Goal: Task Accomplishment & Management: Complete application form

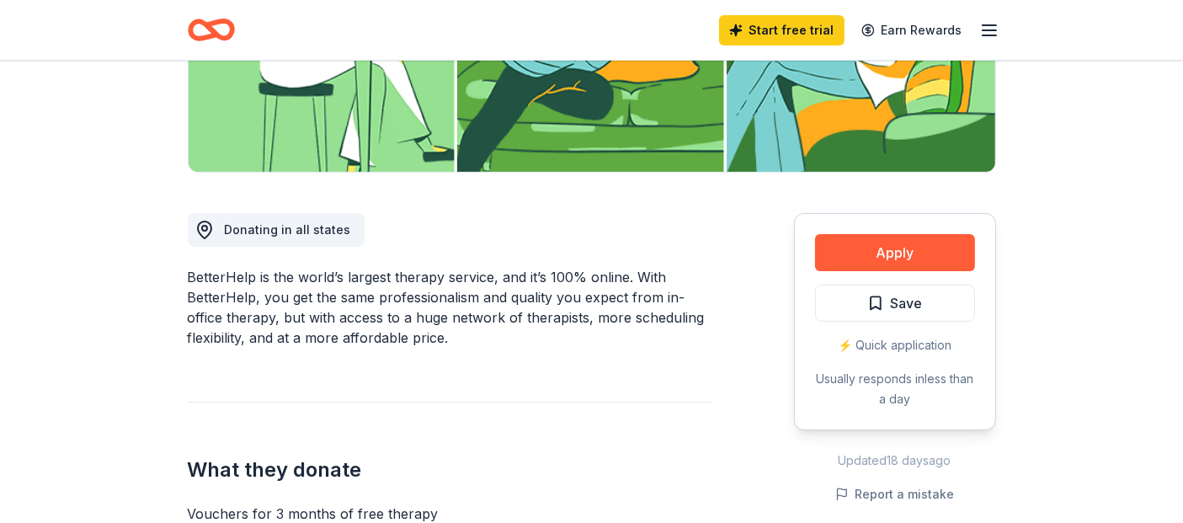
scroll to position [351, 0]
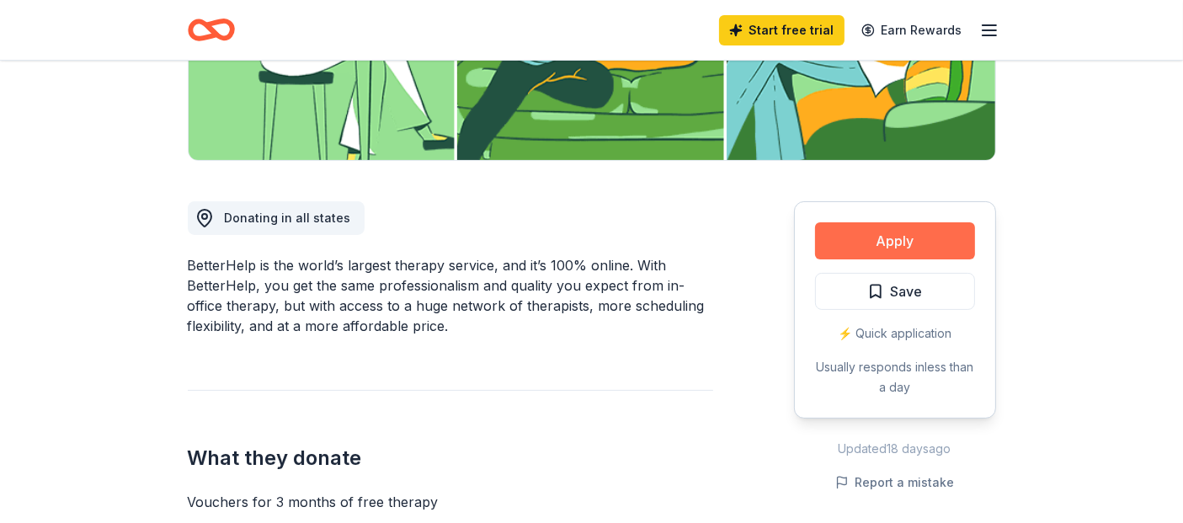
drag, startPoint x: 855, startPoint y: 234, endPoint x: 823, endPoint y: 243, distance: 33.3
click at [823, 243] on button "Apply" at bounding box center [895, 240] width 160 height 37
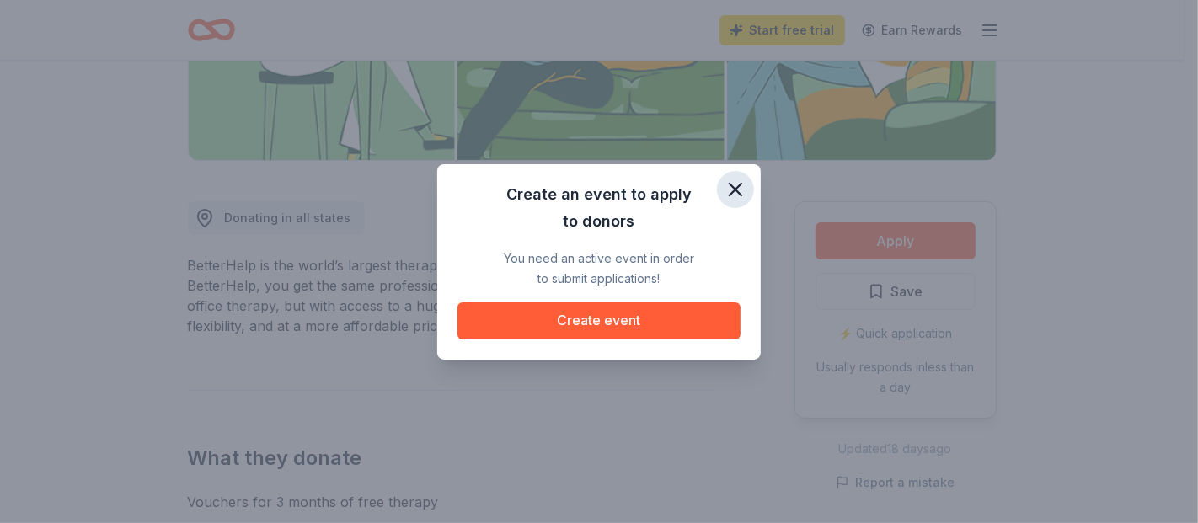
click at [728, 186] on icon "button" at bounding box center [735, 190] width 24 height 24
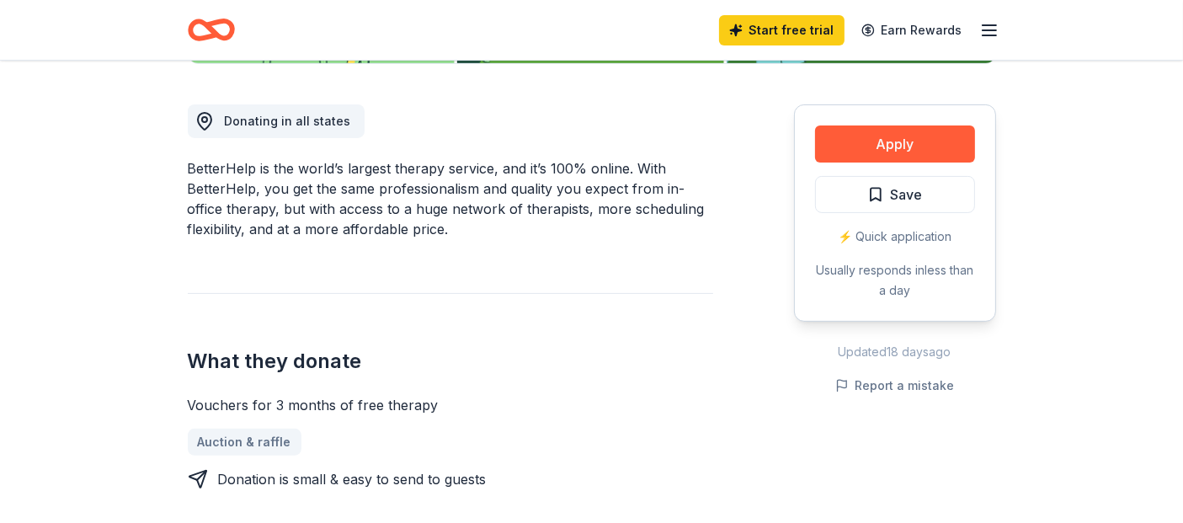
scroll to position [492, 0]
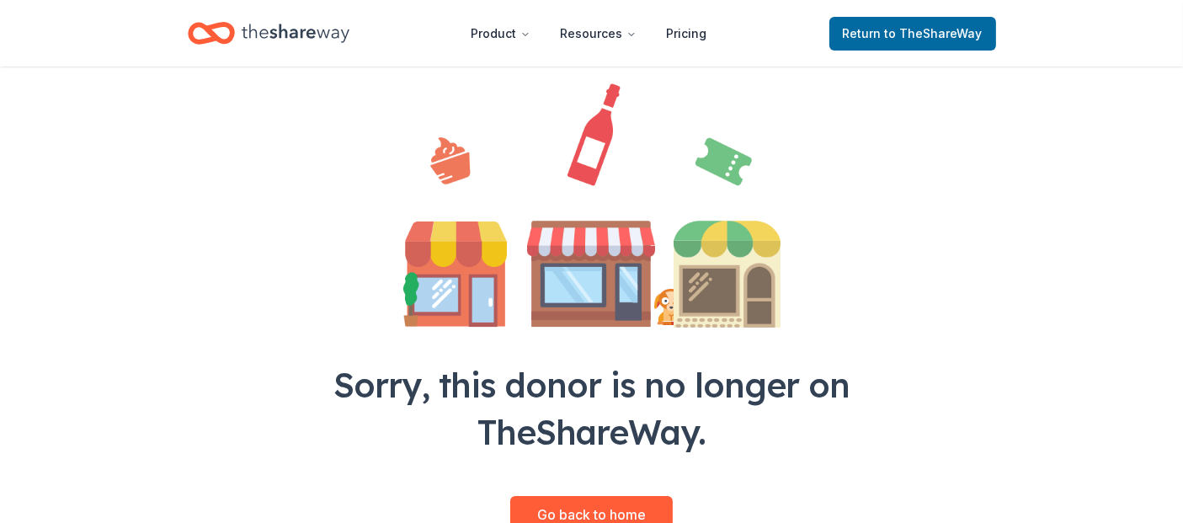
scroll to position [127, 0]
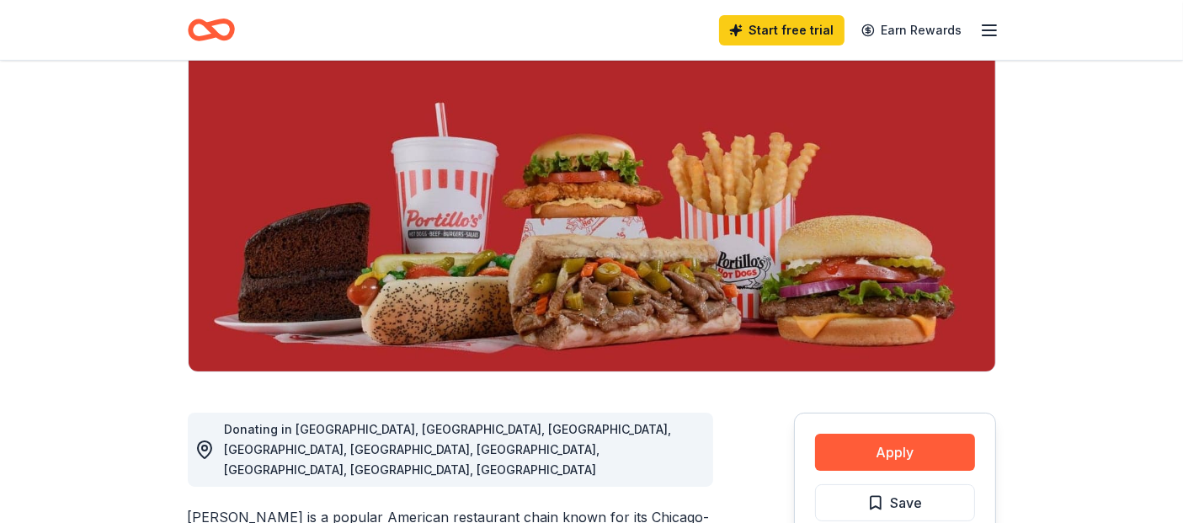
scroll to position [143, 0]
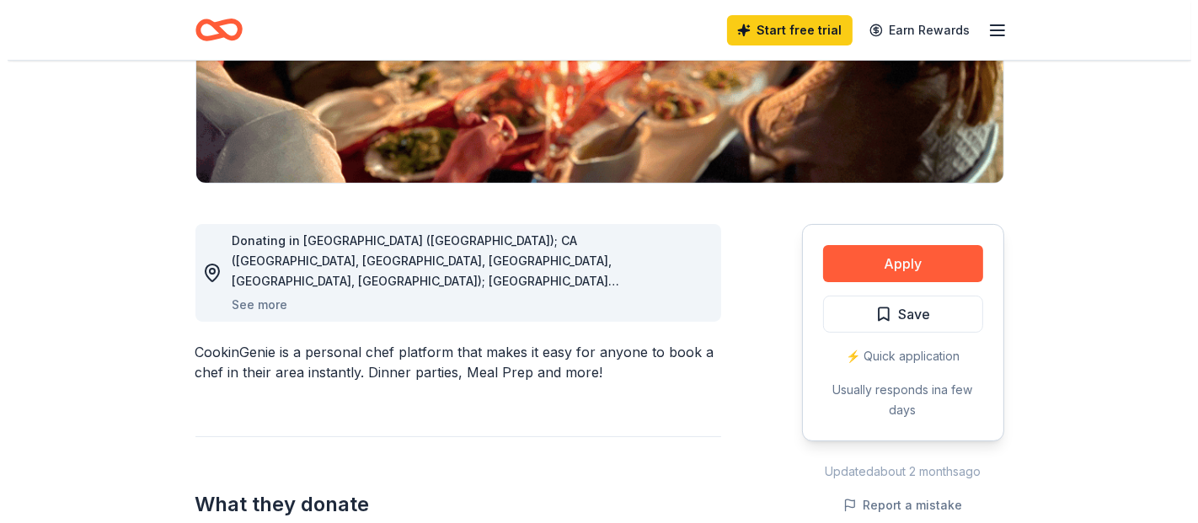
scroll to position [329, 0]
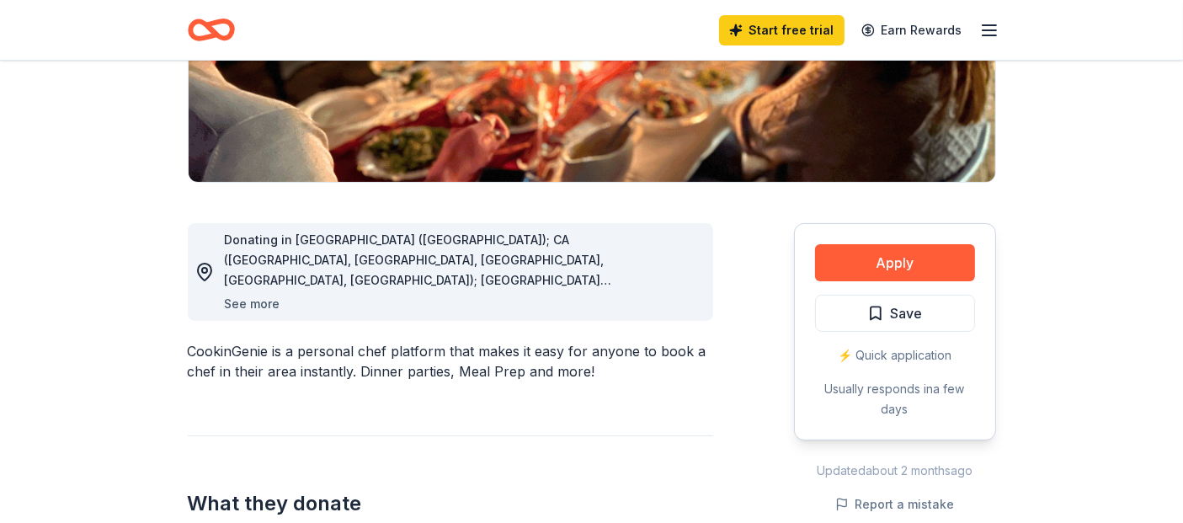
click at [253, 301] on button "See more" at bounding box center [253, 304] width 56 height 20
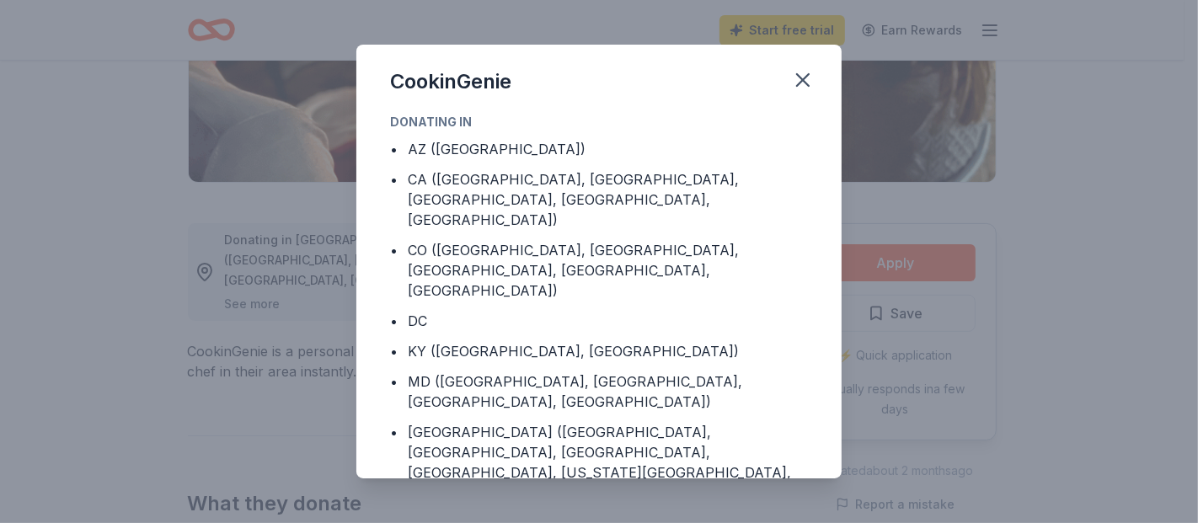
click at [253, 301] on div "CookinGenie Donating in • AZ (Maricopa County) • CA (Los Angeles County, Rivers…" at bounding box center [599, 261] width 1198 height 523
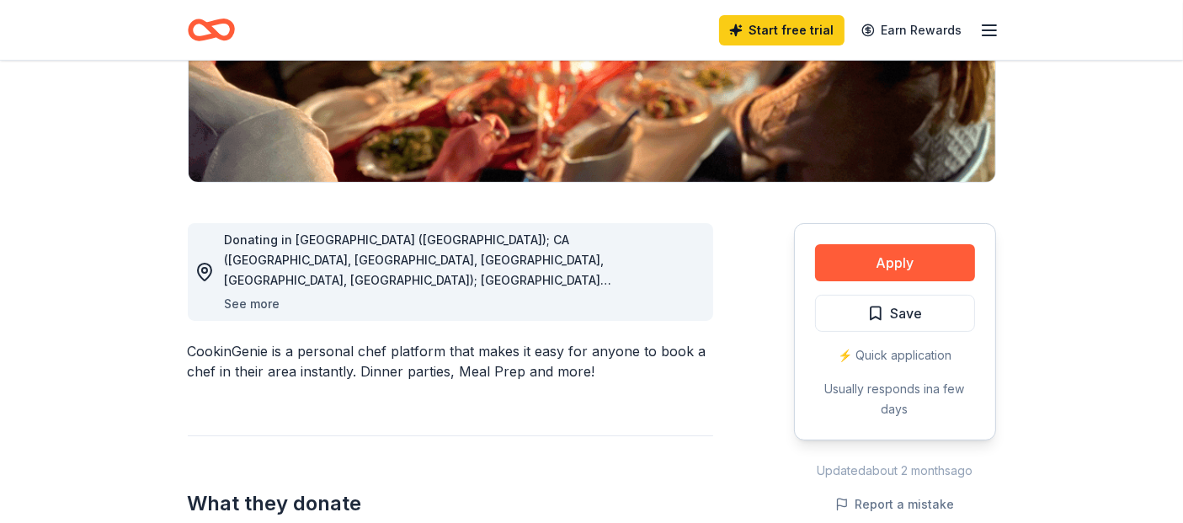
click at [252, 302] on button "See more" at bounding box center [253, 304] width 56 height 20
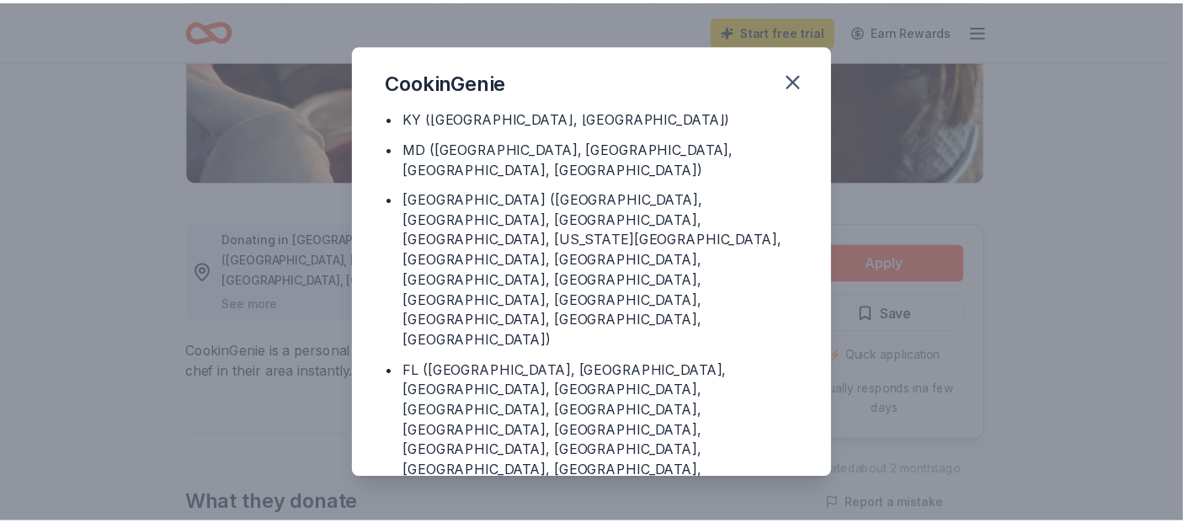
scroll to position [259, 0]
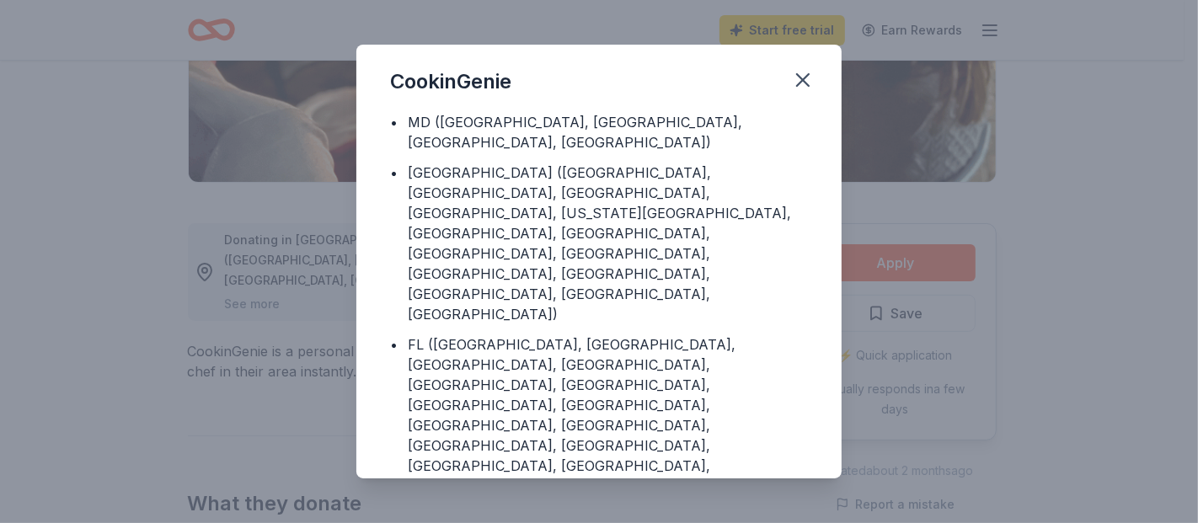
click at [298, 379] on div "CookinGenie Donating in • AZ (Maricopa County) • CA (Los Angeles County, Rivers…" at bounding box center [599, 261] width 1198 height 523
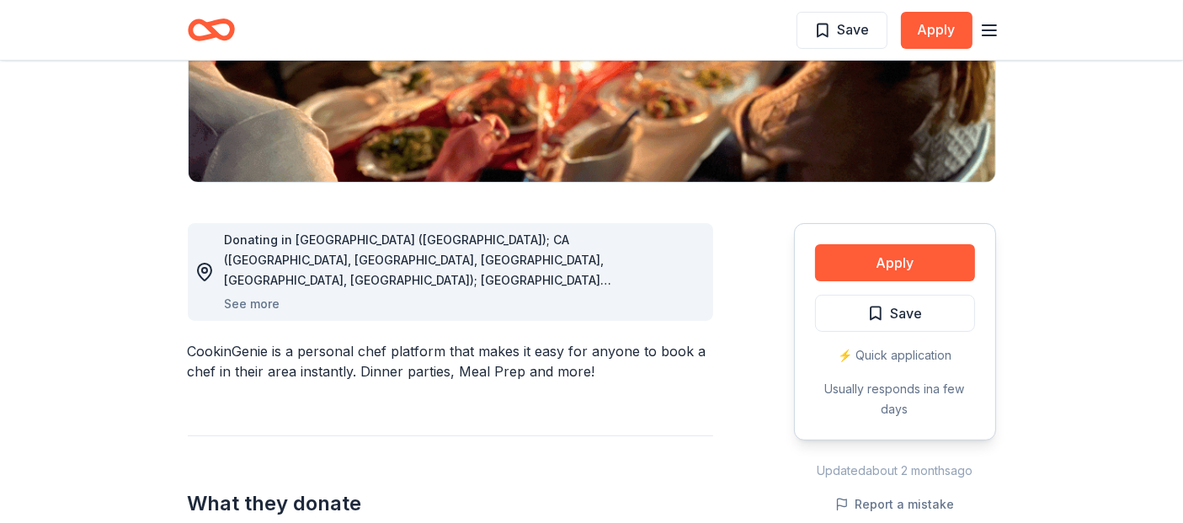
scroll to position [0, 0]
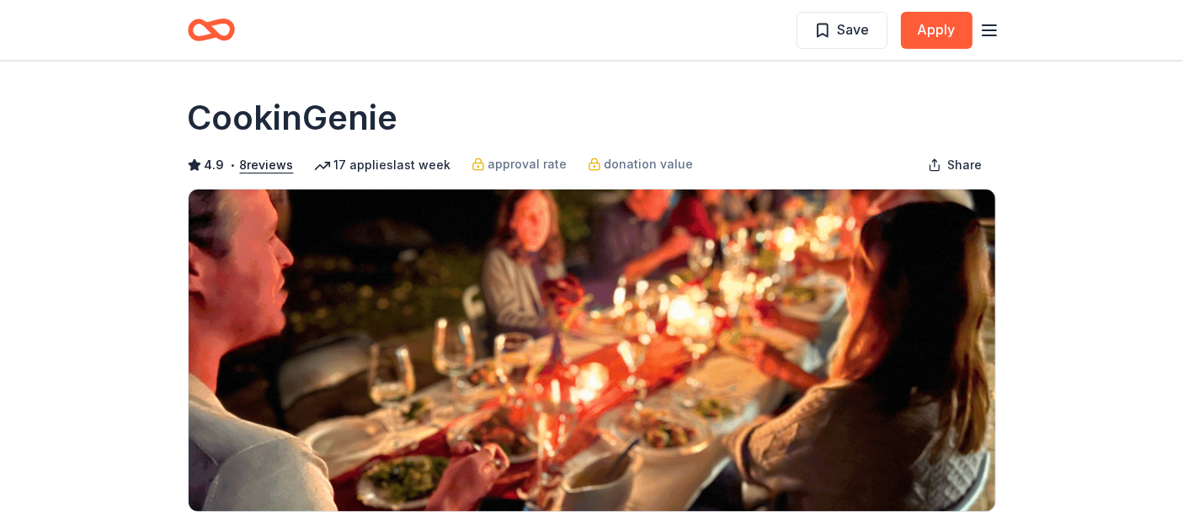
click at [998, 39] on icon "button" at bounding box center [989, 30] width 20 height 20
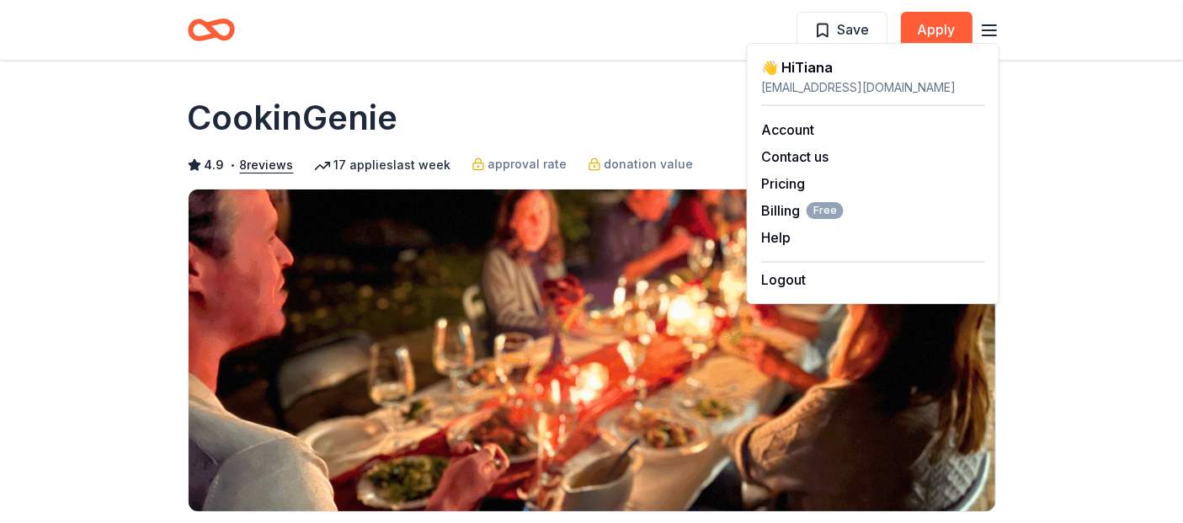
click at [202, 30] on icon "Home" at bounding box center [211, 30] width 47 height 40
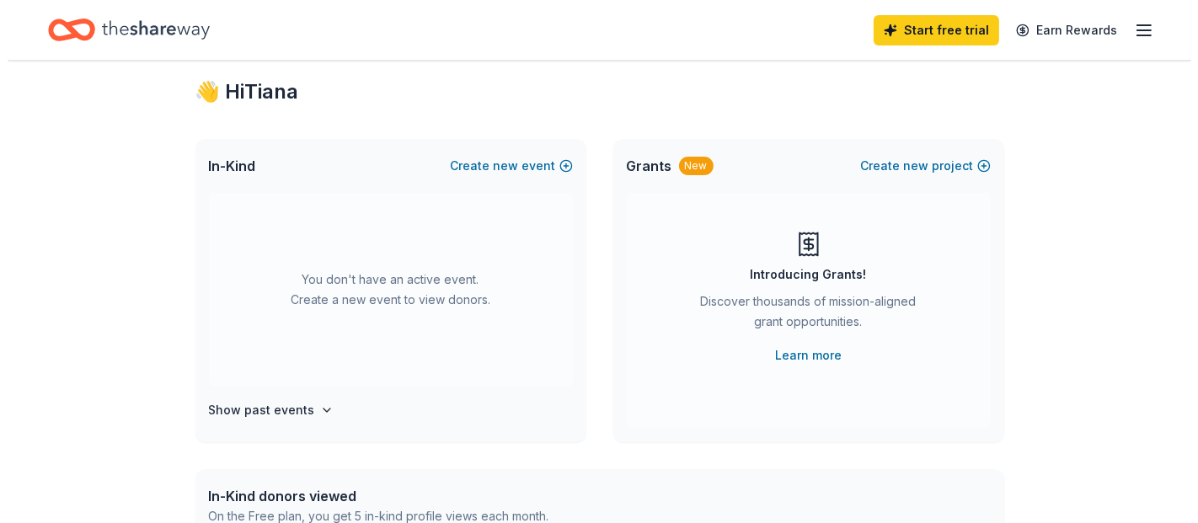
scroll to position [37, 0]
click at [931, 166] on button "Create new project" at bounding box center [918, 165] width 130 height 20
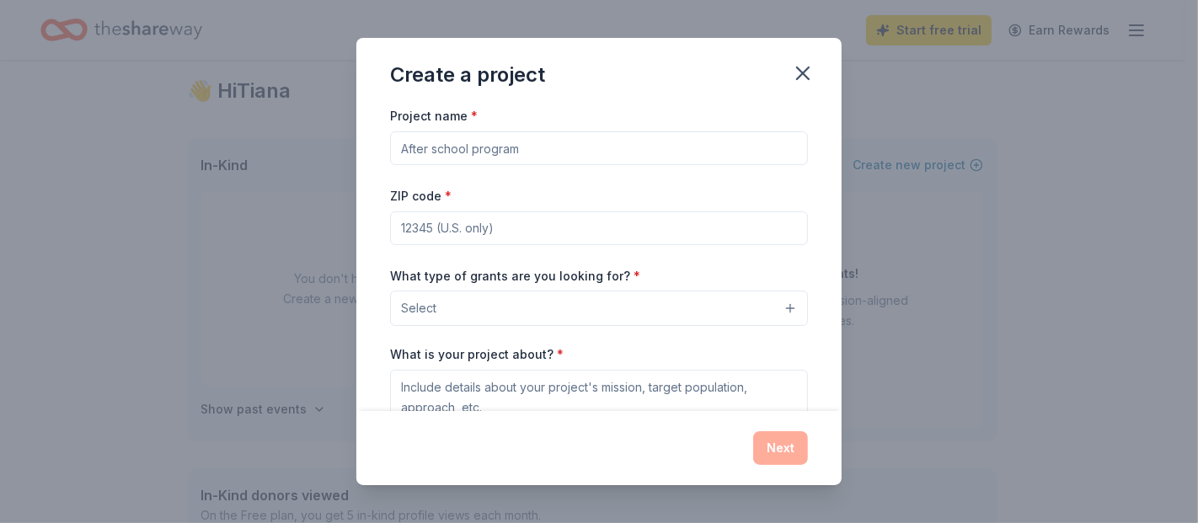
click at [565, 152] on input "Project name *" at bounding box center [599, 148] width 418 height 34
type input "Healing Hoovies"
click at [541, 225] on input "ZIP code *" at bounding box center [599, 228] width 418 height 34
type input "98349"
click at [525, 309] on button "Select" at bounding box center [599, 308] width 418 height 35
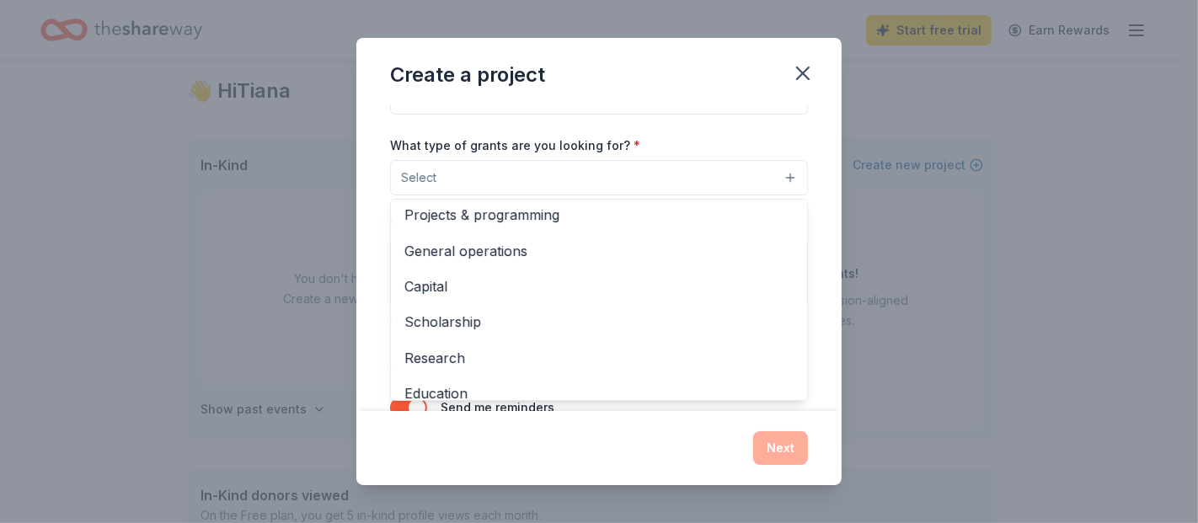
scroll to position [0, 0]
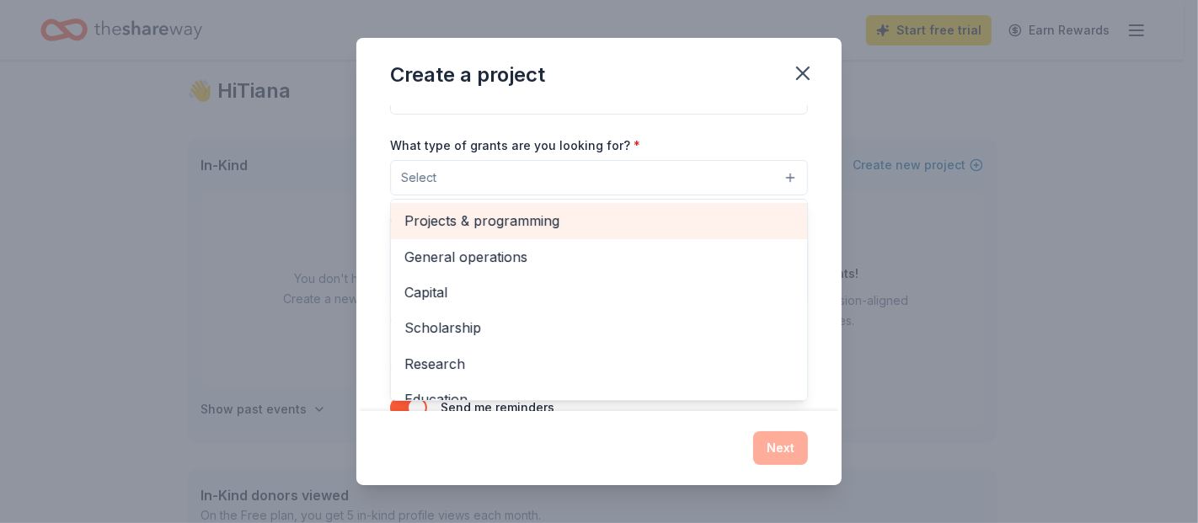
click at [518, 220] on span "Projects & programming" at bounding box center [598, 221] width 389 height 22
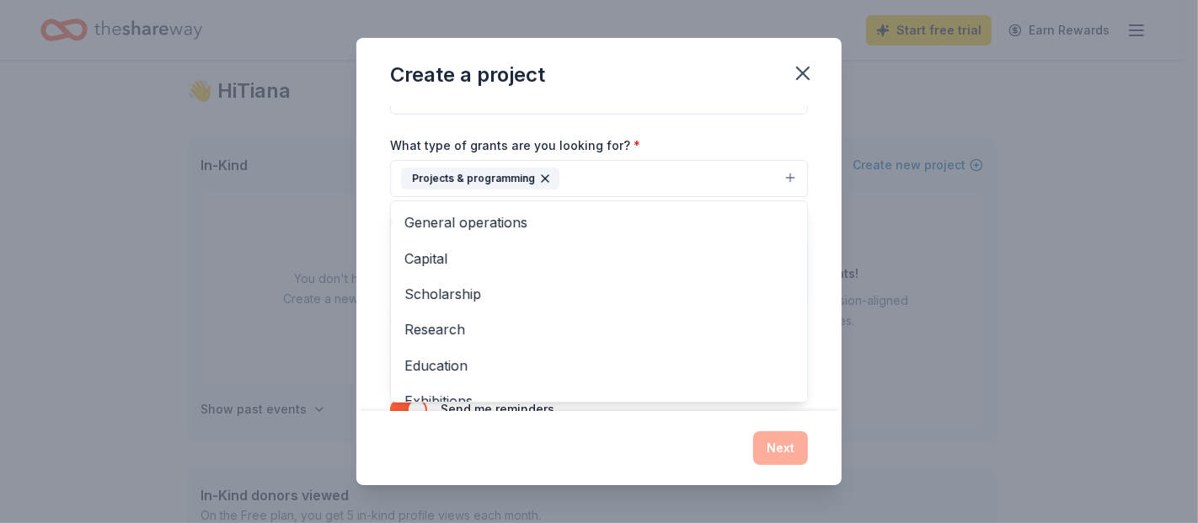
click at [656, 134] on div "Project name * Healing Hoovies ZIP code * 98349 What type of grants are you loo…" at bounding box center [599, 207] width 418 height 464
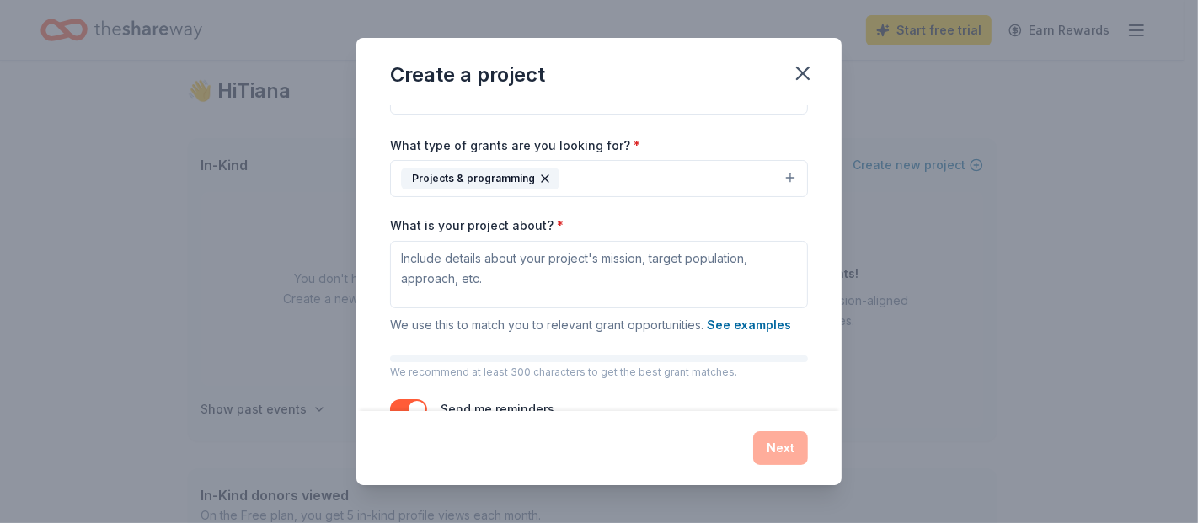
scroll to position [186, 0]
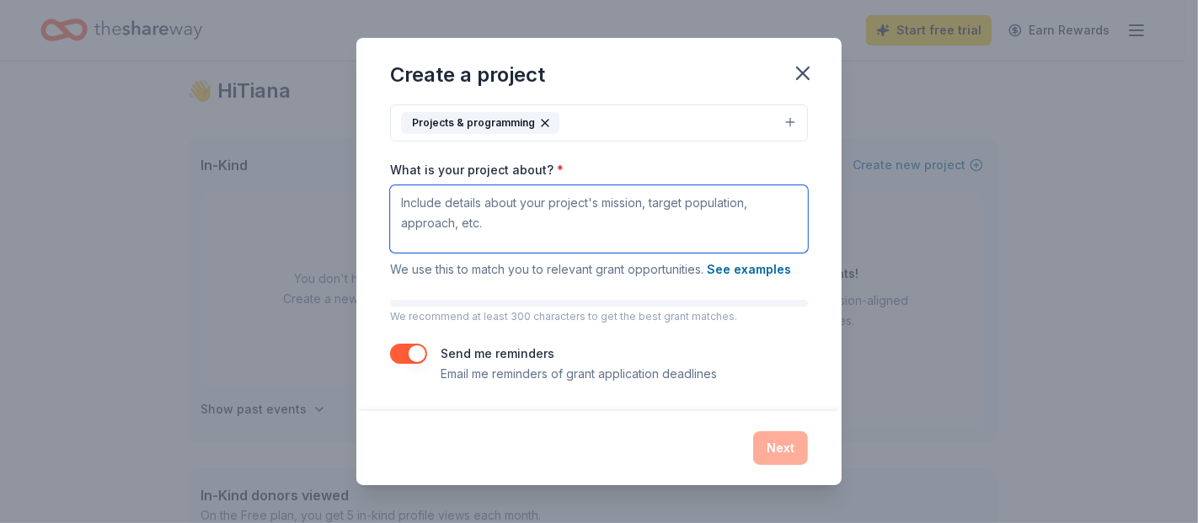
click at [622, 208] on textarea "What is your project about? *" at bounding box center [599, 218] width 418 height 67
paste textarea "Rainfall Ranch Rescue is a 501(c)(3) nonprofit in Western Washington dedicated …"
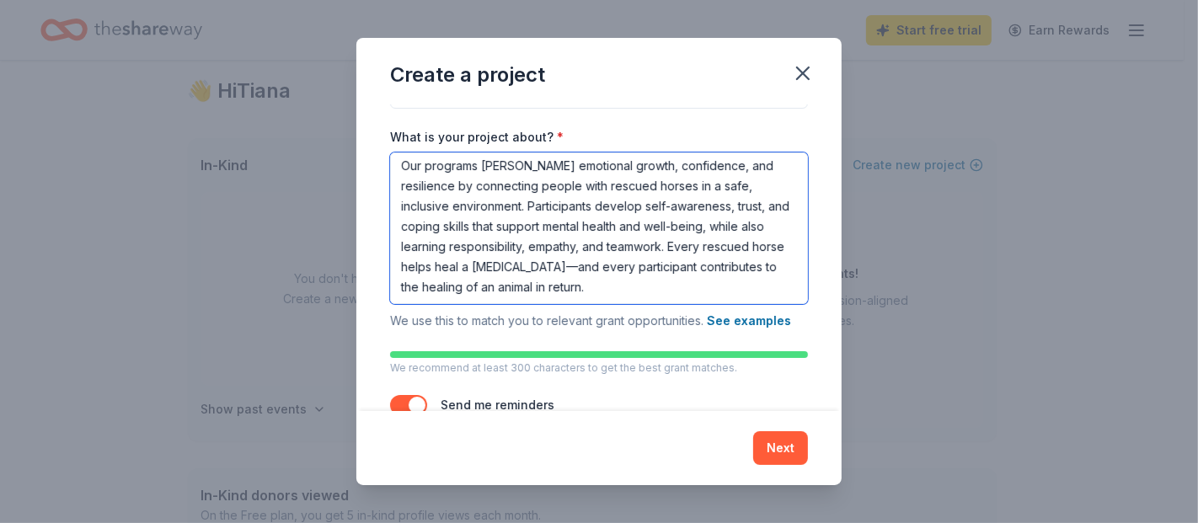
scroll to position [270, 0]
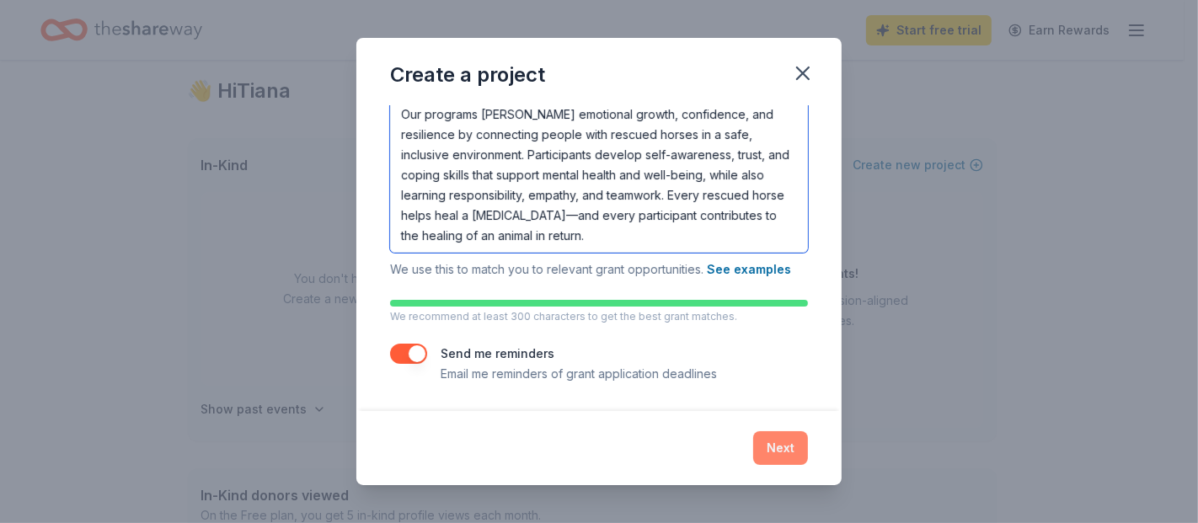
type textarea "Rainfall Ranch Rescue is a 501(c)(3) nonprofit in Western Washington dedicated …"
click at [773, 440] on button "Next" at bounding box center [780, 448] width 55 height 34
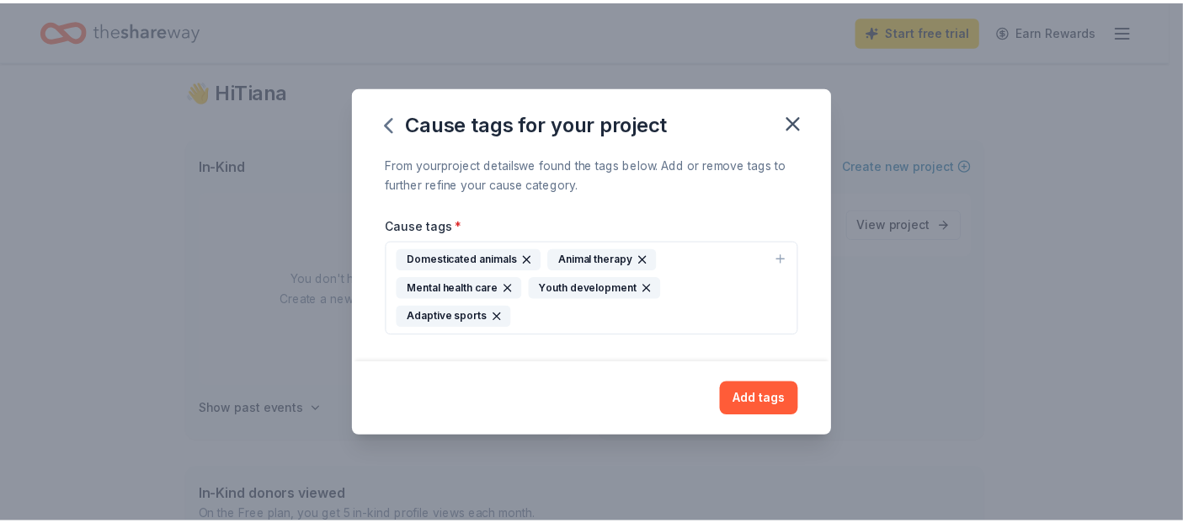
scroll to position [0, 0]
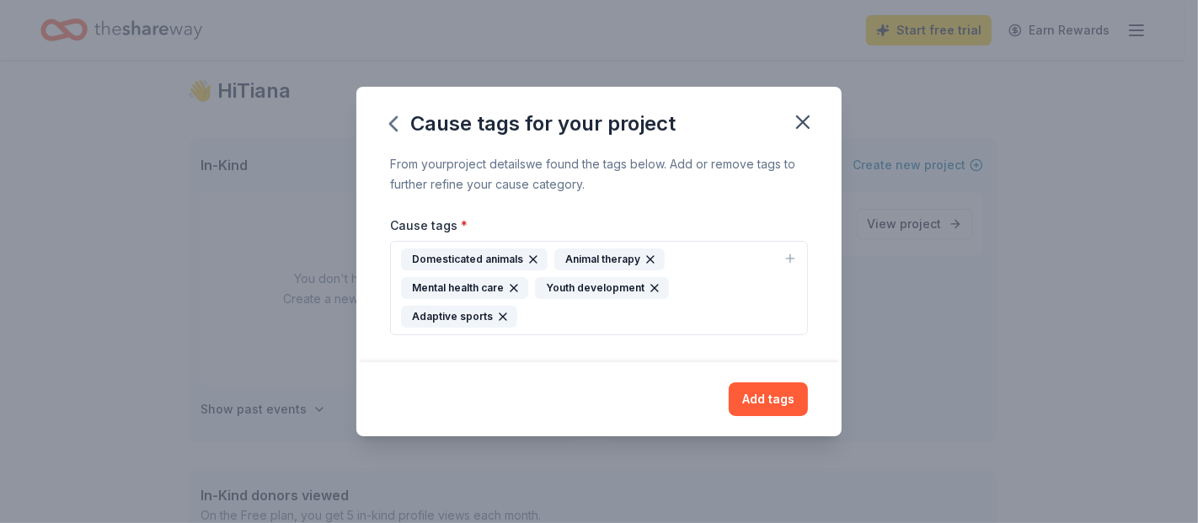
click at [735, 319] on div "Domesticated animals Animal therapy Mental health care Youth development Adapti…" at bounding box center [589, 287] width 376 height 79
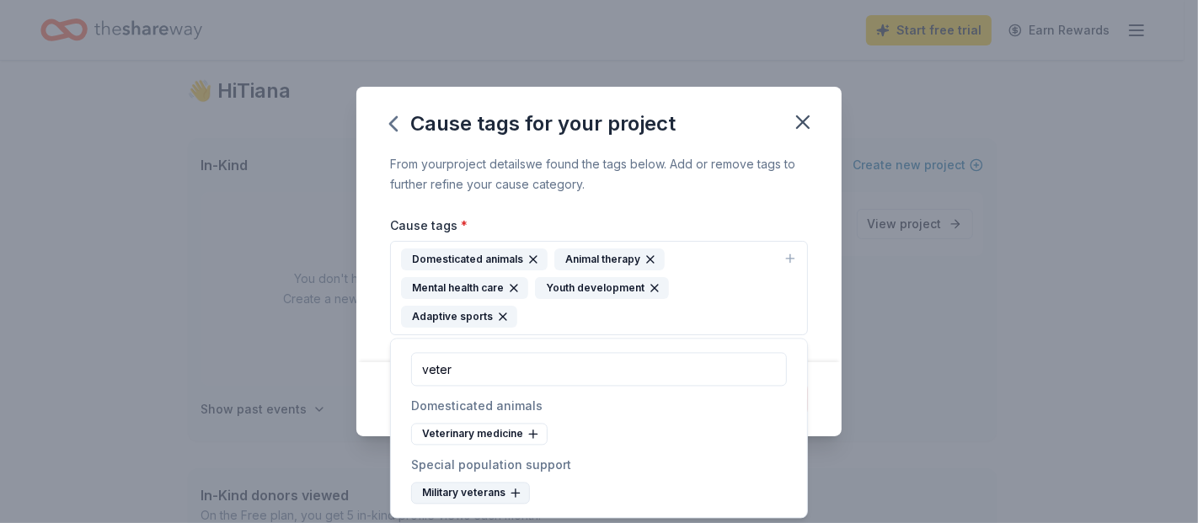
type input "veter"
click at [509, 470] on icon at bounding box center [515, 492] width 13 height 13
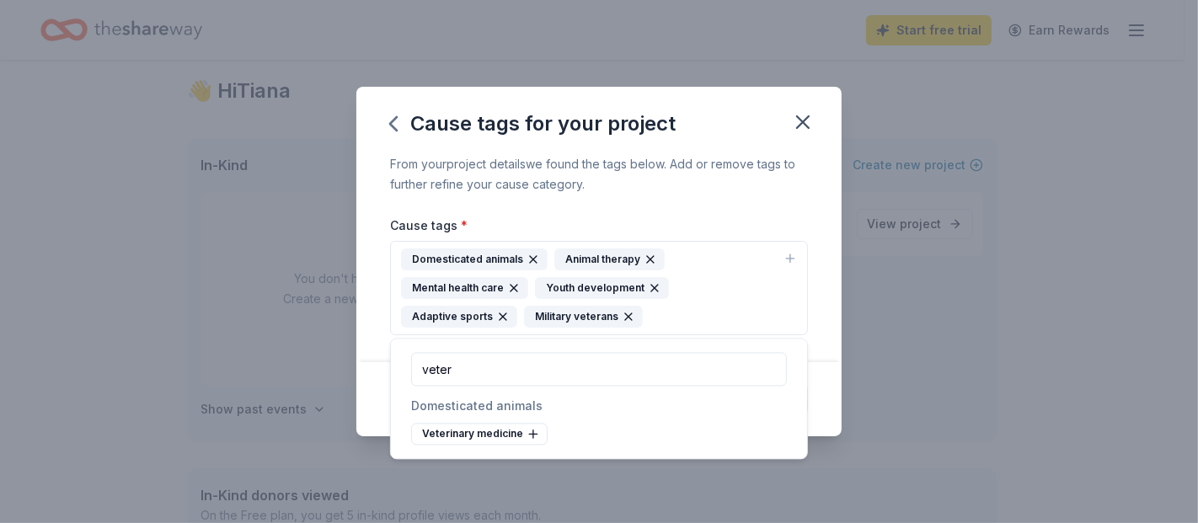
click at [507, 470] on div "Cause tags for your project From your project details we found the tags below. …" at bounding box center [599, 261] width 1198 height 523
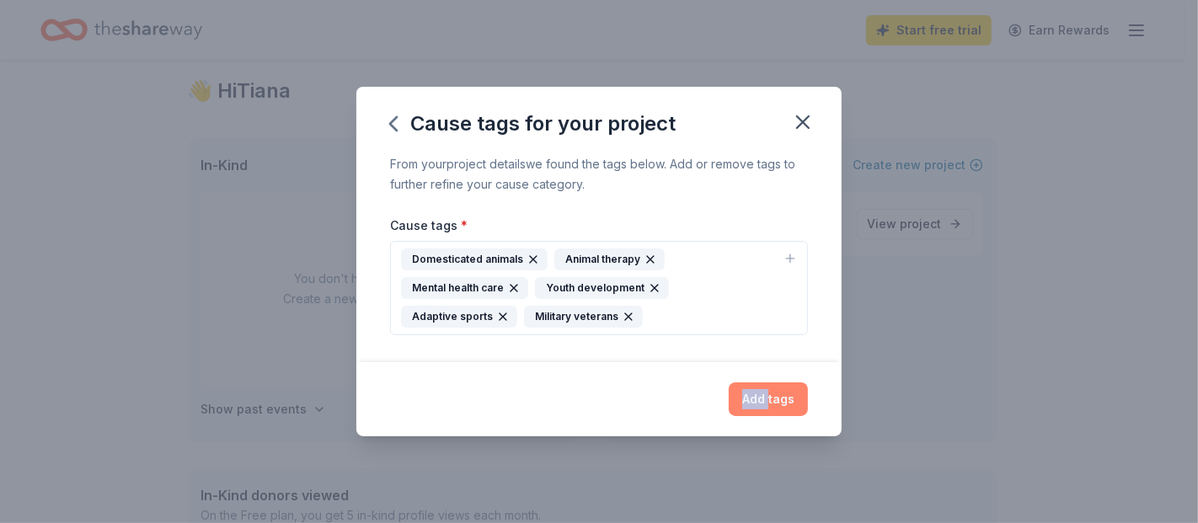
click at [787, 400] on button "Add tags" at bounding box center [767, 399] width 79 height 34
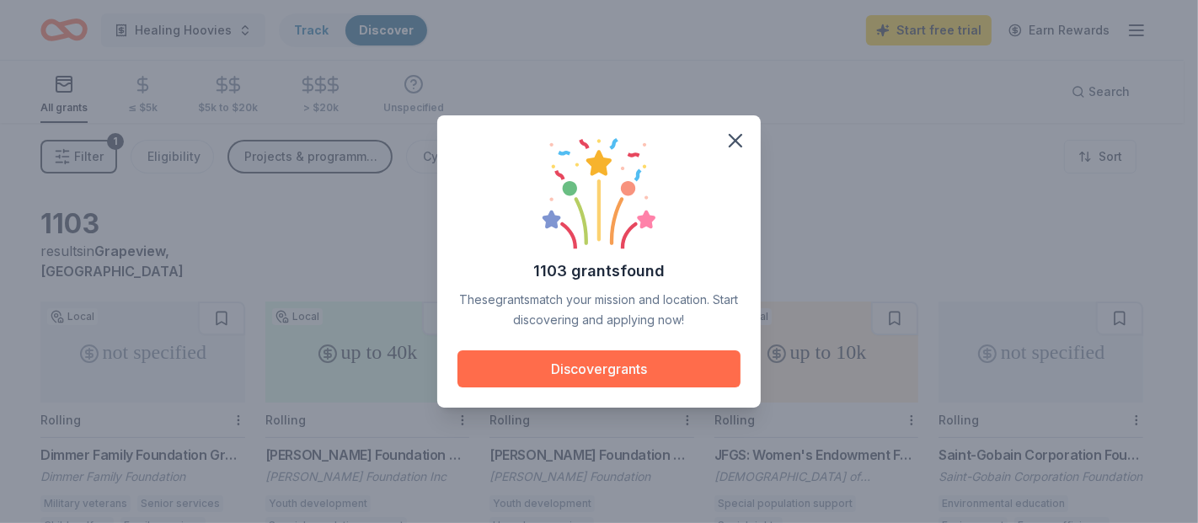
click at [584, 374] on button "Discover grants" at bounding box center [598, 368] width 283 height 37
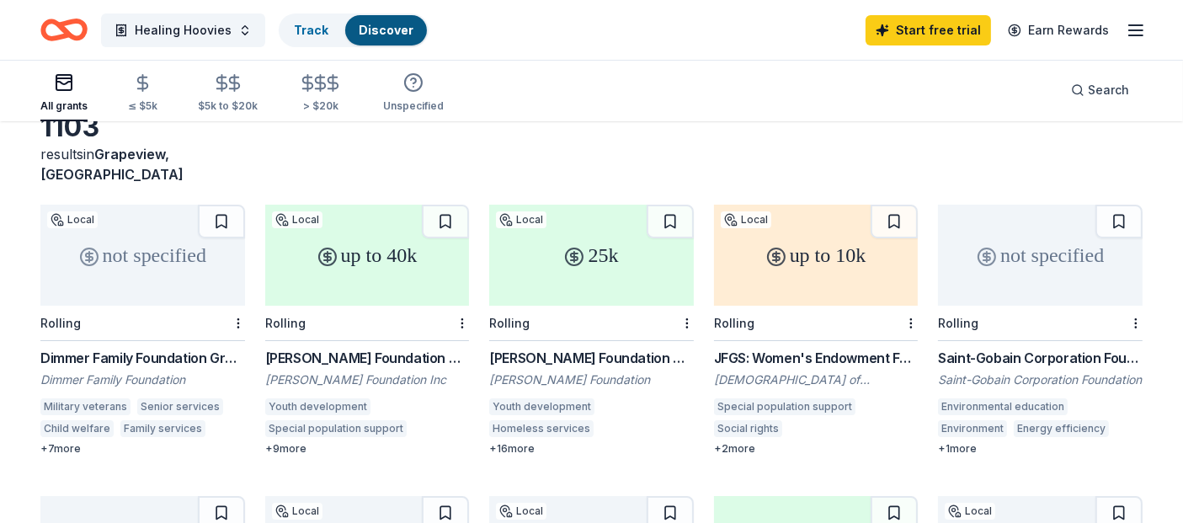
scroll to position [99, 0]
click at [170, 242] on div "not specified" at bounding box center [142, 253] width 205 height 101
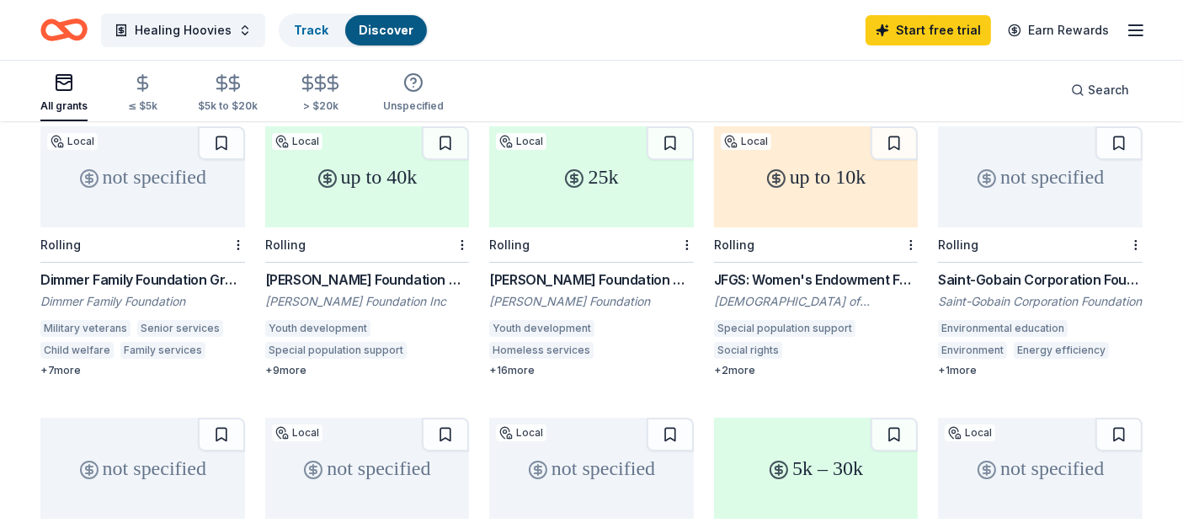
scroll to position [185, 0]
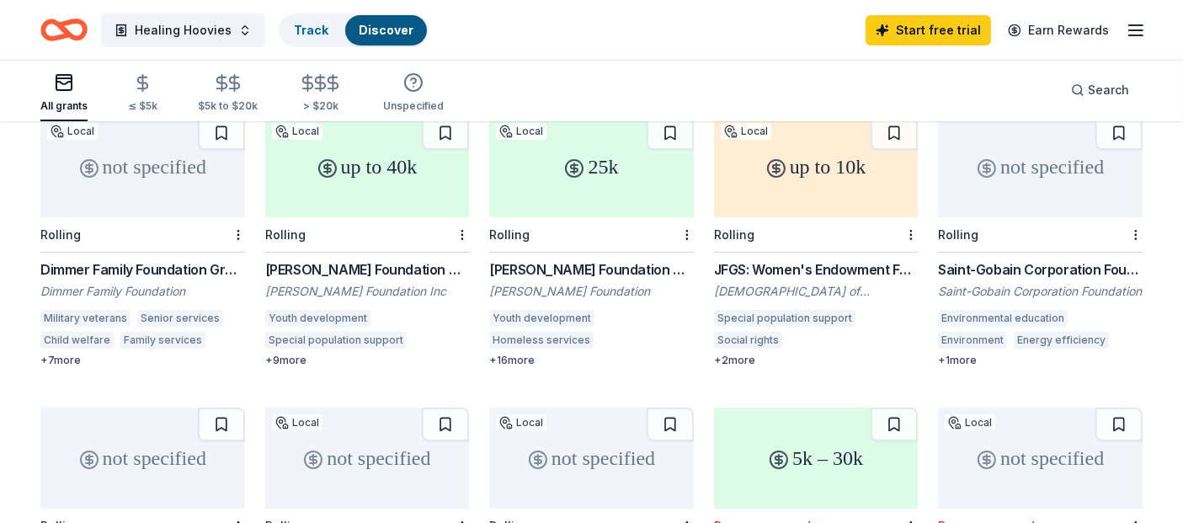
click at [511, 259] on div "Medina Foundation Grants" at bounding box center [591, 269] width 205 height 20
click at [758, 259] on div "JFGS: Women's Endowment Fund Grants" at bounding box center [816, 269] width 205 height 20
click at [984, 259] on div "Saint-Gobain Corporation Foundation Direct Grants" at bounding box center [1040, 269] width 205 height 20
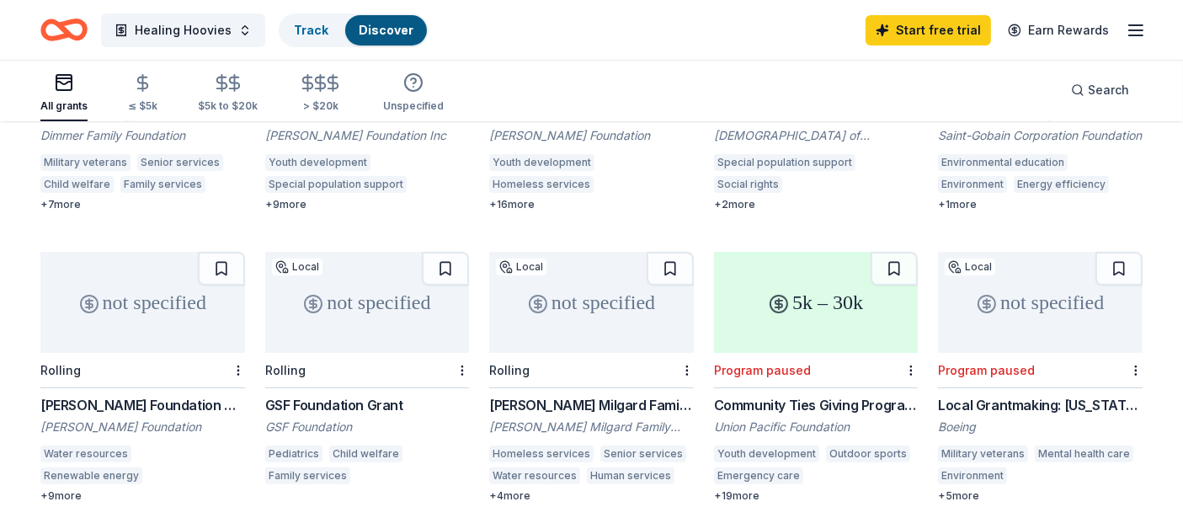
scroll to position [350, 0]
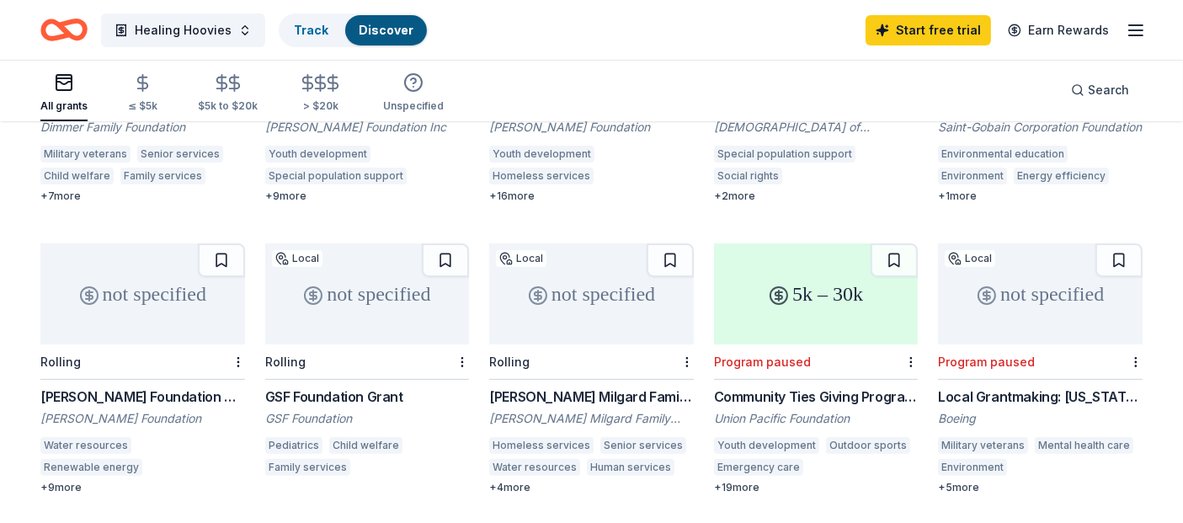
click at [143, 387] on div "Matson Foundation Charitable Donations" at bounding box center [142, 397] width 205 height 20
click at [312, 387] on div "GSF Foundation Grant" at bounding box center [367, 397] width 205 height 20
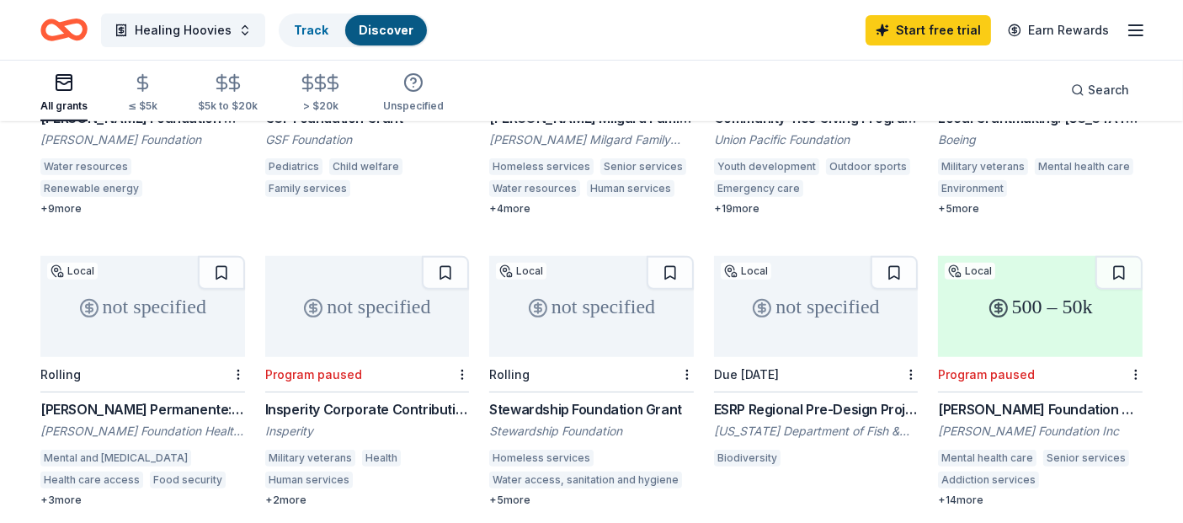
scroll to position [632, 0]
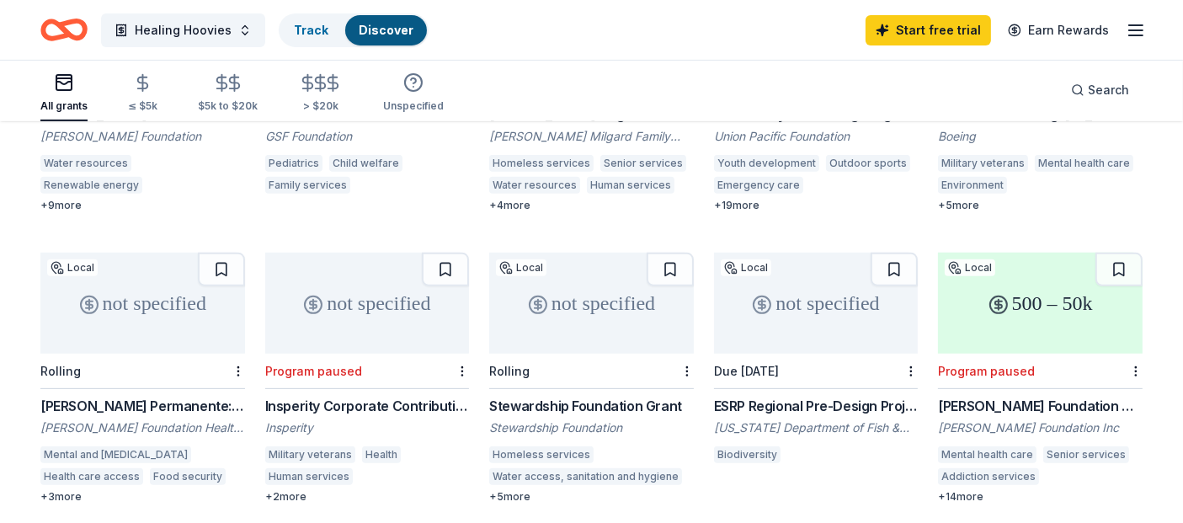
click at [183, 396] on div "Kaiser Permanente: Washington Region - Community Health Grant" at bounding box center [142, 406] width 205 height 20
click at [528, 396] on div "Stewardship Foundation Grant" at bounding box center [591, 406] width 205 height 20
click at [741, 396] on div "ESRP Regional Pre-Design Projects" at bounding box center [816, 406] width 205 height 20
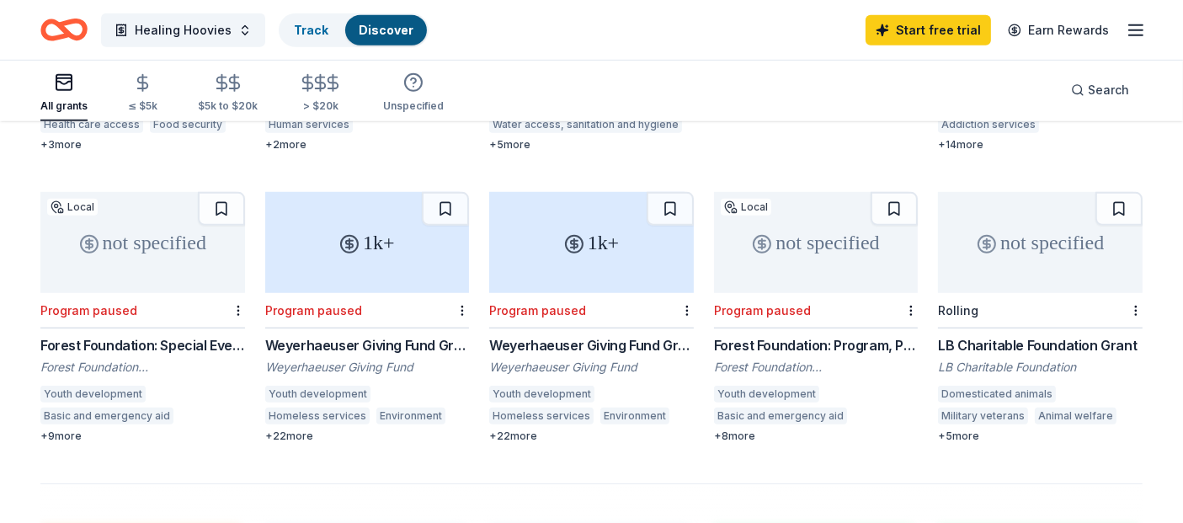
scroll to position [995, 0]
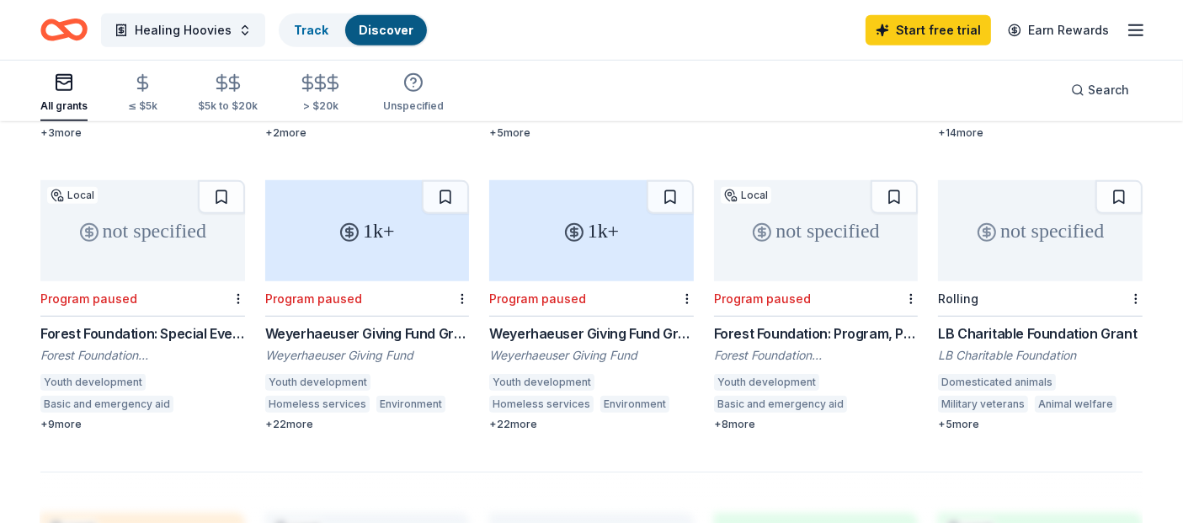
click at [978, 323] on div "LB Charitable Foundation Grant" at bounding box center [1040, 333] width 205 height 20
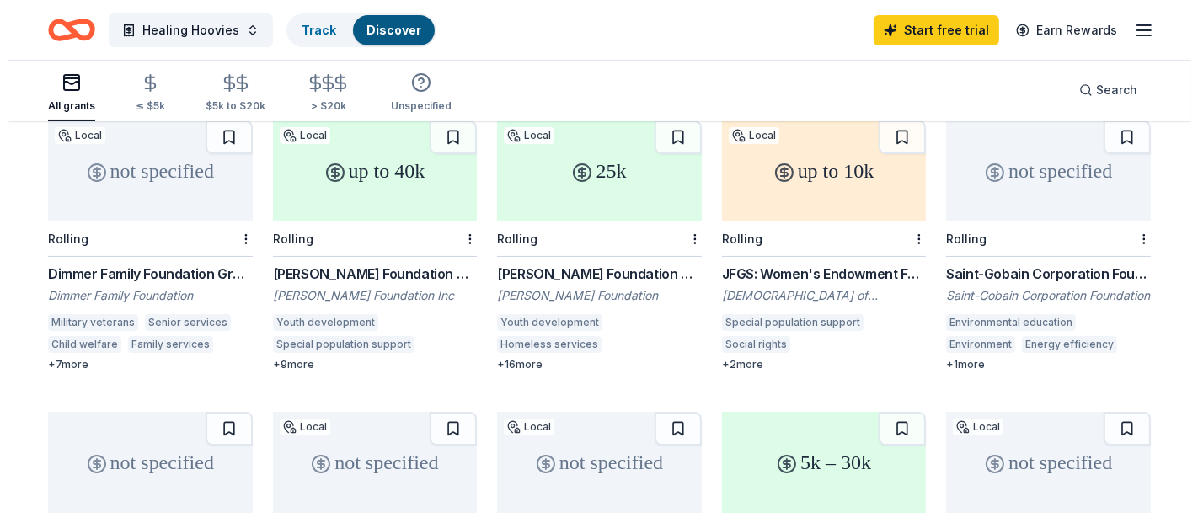
scroll to position [0, 0]
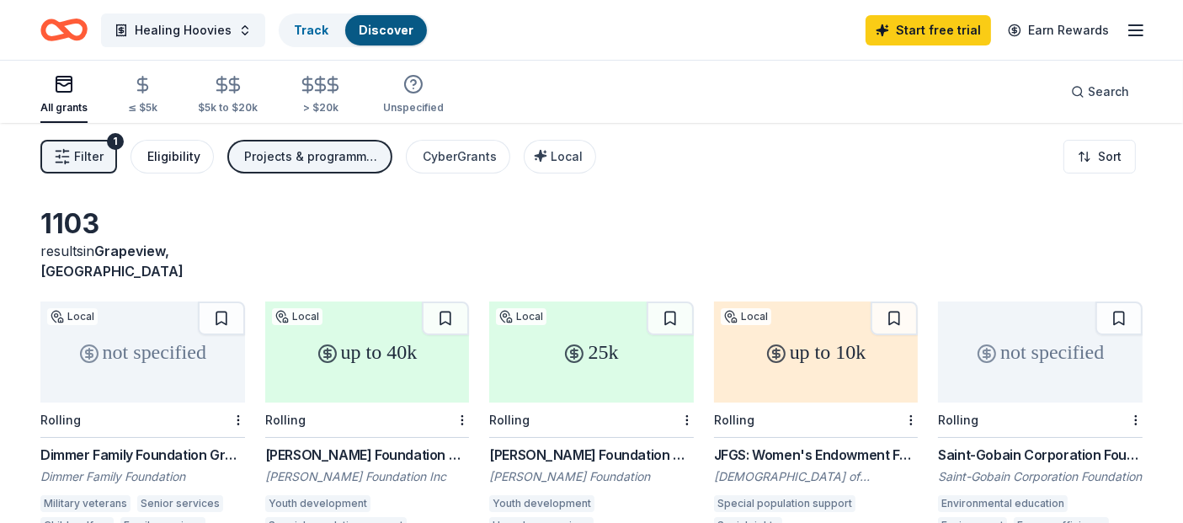
click at [189, 158] on div "Eligibility" at bounding box center [173, 157] width 53 height 20
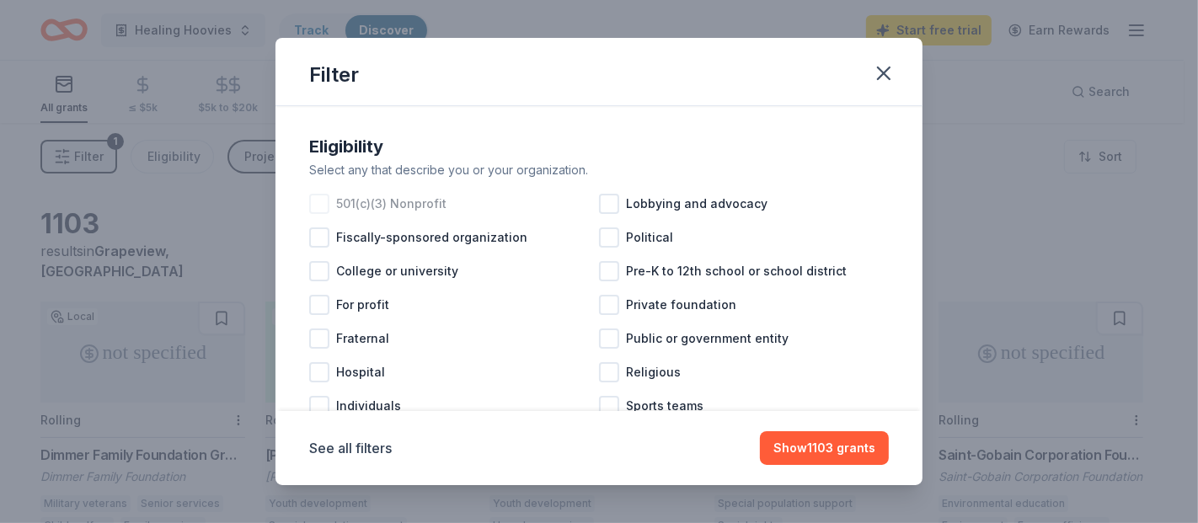
click at [318, 202] on div at bounding box center [319, 204] width 20 height 20
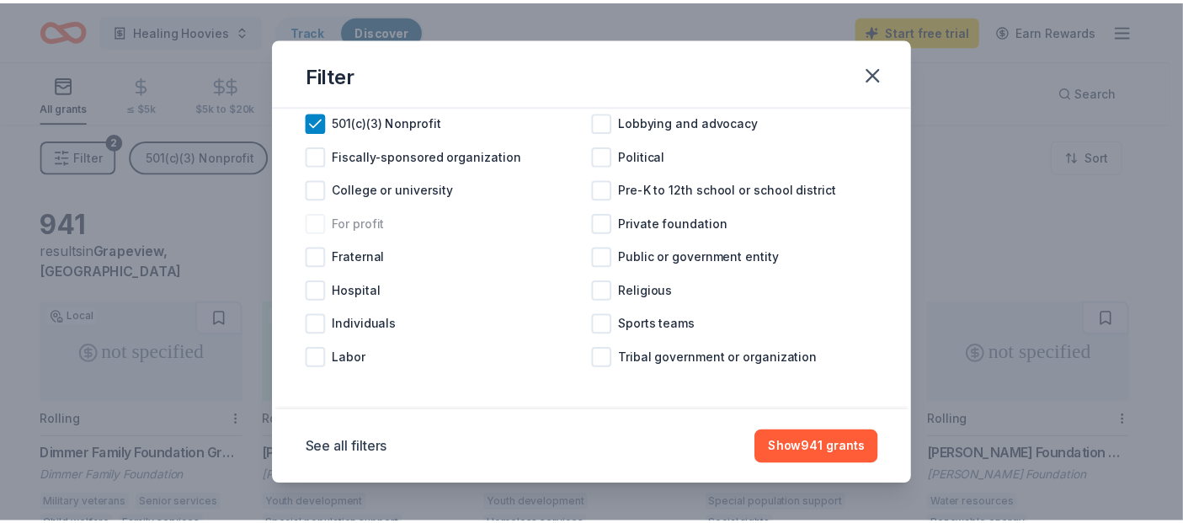
scroll to position [86, 0]
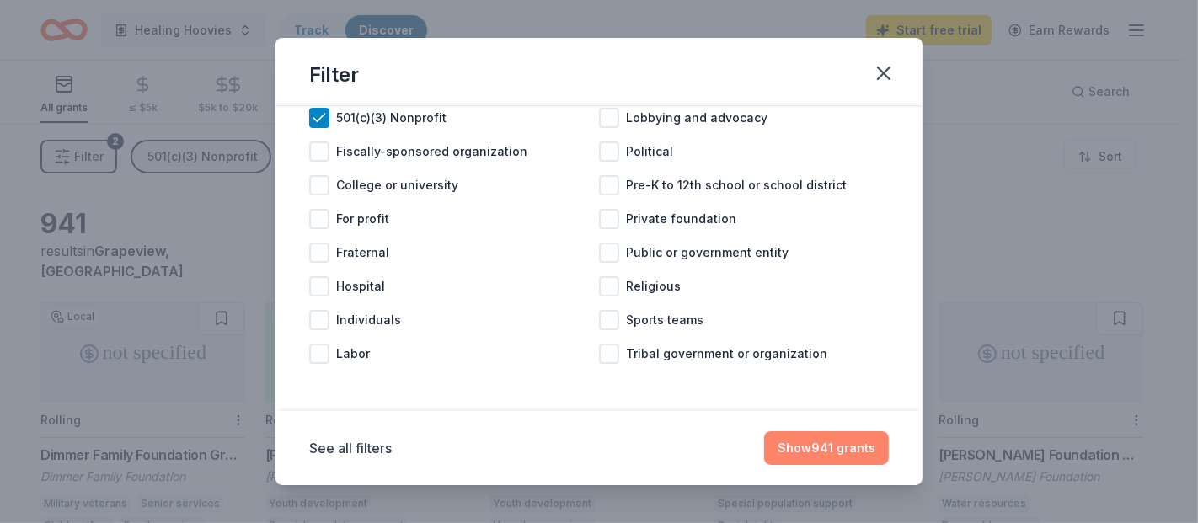
click at [818, 439] on button "Show 941 grants" at bounding box center [826, 448] width 125 height 34
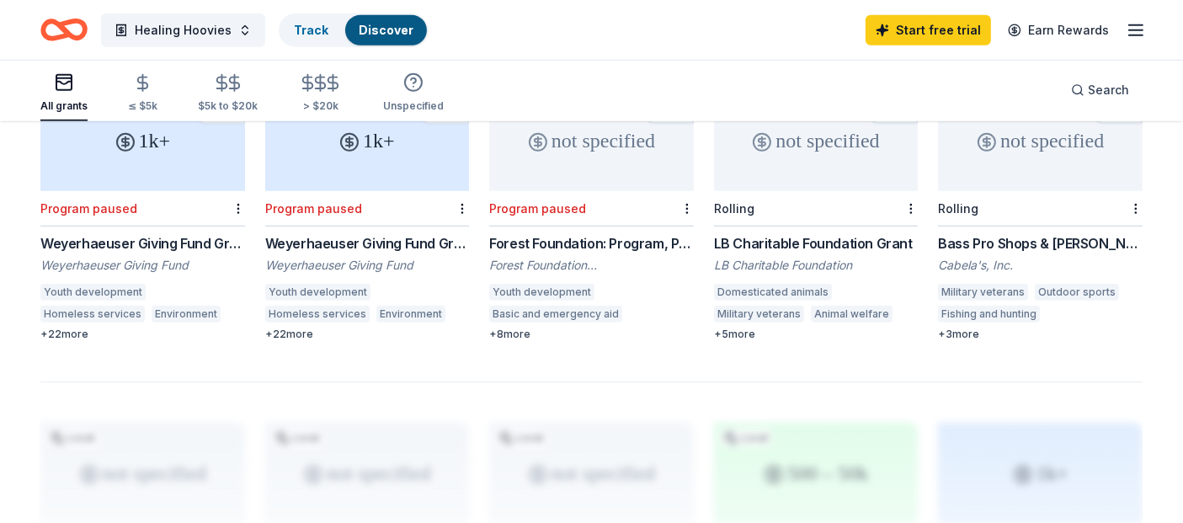
scroll to position [1090, 0]
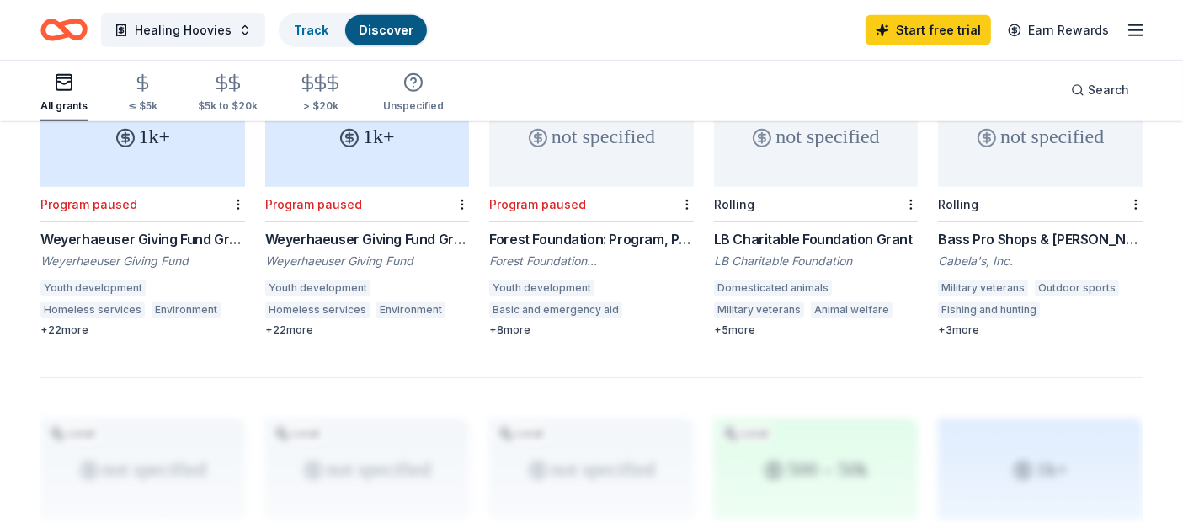
click at [983, 229] on div "Bass Pro Shops & [PERSON_NAME]'s Funding" at bounding box center [1040, 239] width 205 height 20
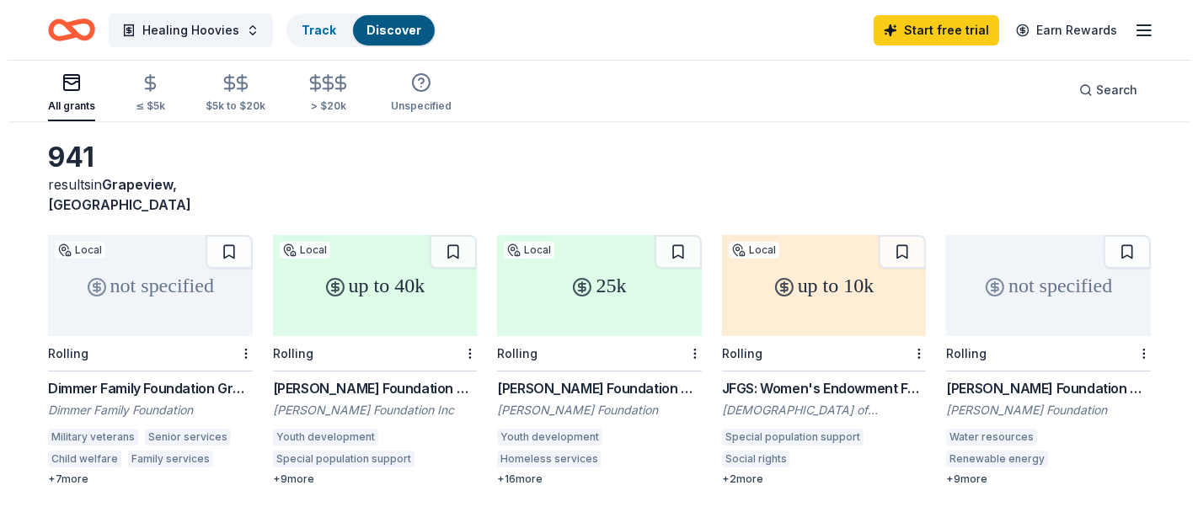
scroll to position [0, 0]
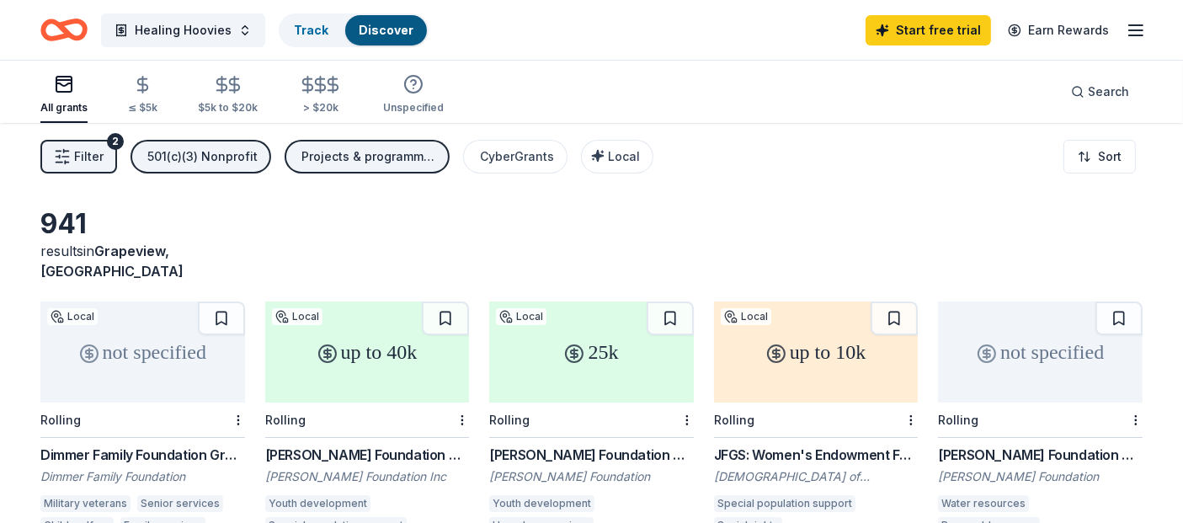
click at [248, 158] on div "501(c)(3) Nonprofit" at bounding box center [202, 157] width 110 height 20
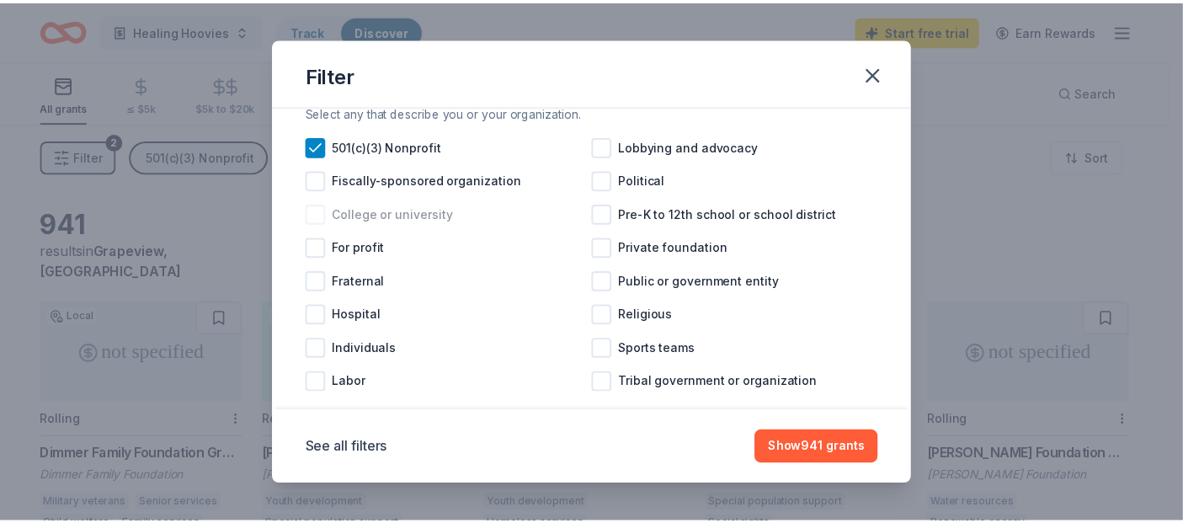
scroll to position [59, 0]
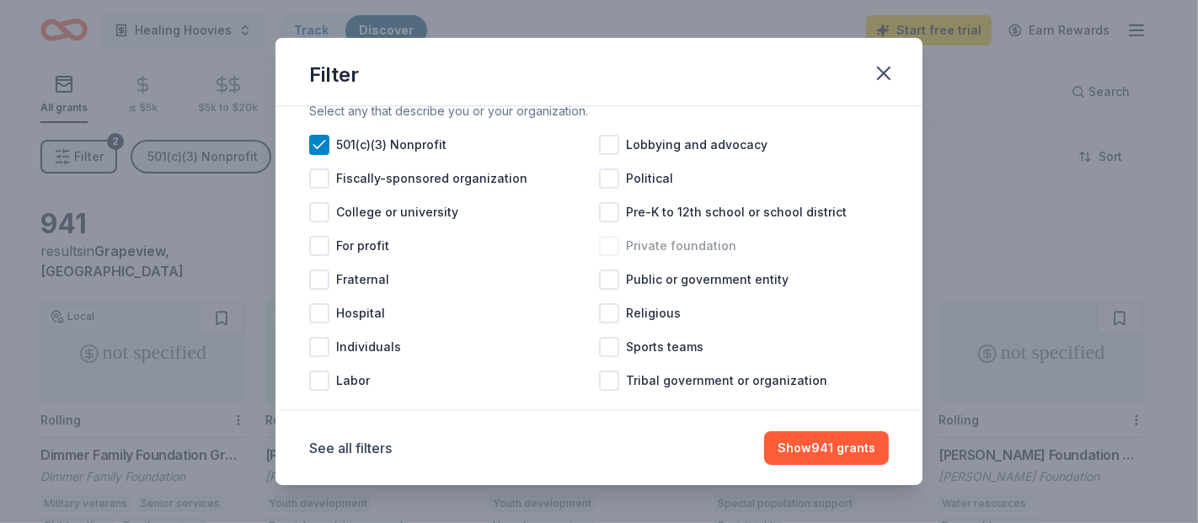
click at [603, 247] on div at bounding box center [609, 246] width 20 height 20
click at [841, 446] on button "Show 876 grants" at bounding box center [824, 448] width 127 height 34
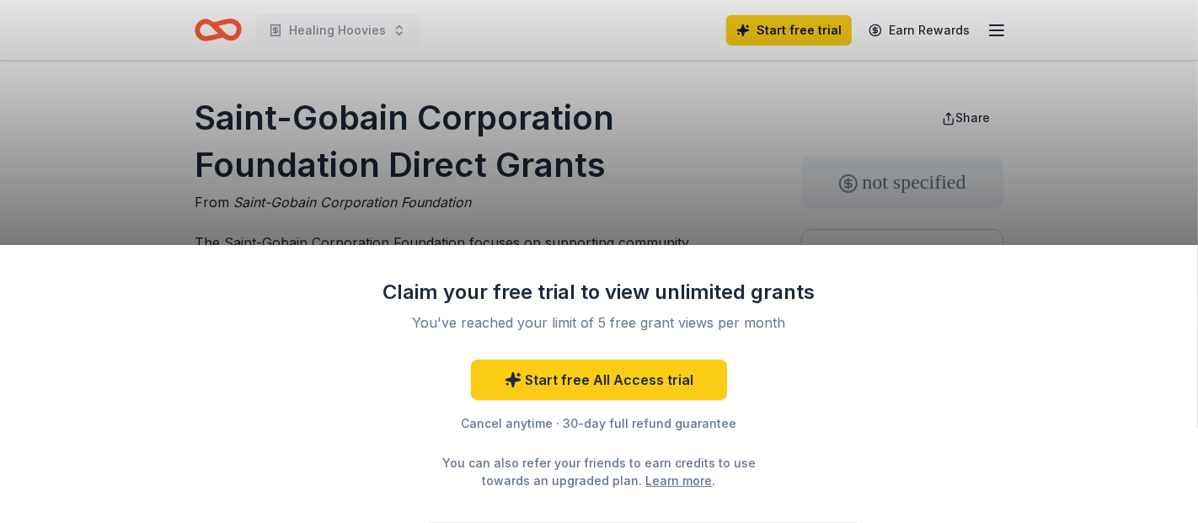
click at [380, 325] on div "Claim your free trial to view unlimited grants You've reached your limit of 5 f…" at bounding box center [599, 384] width 438 height 211
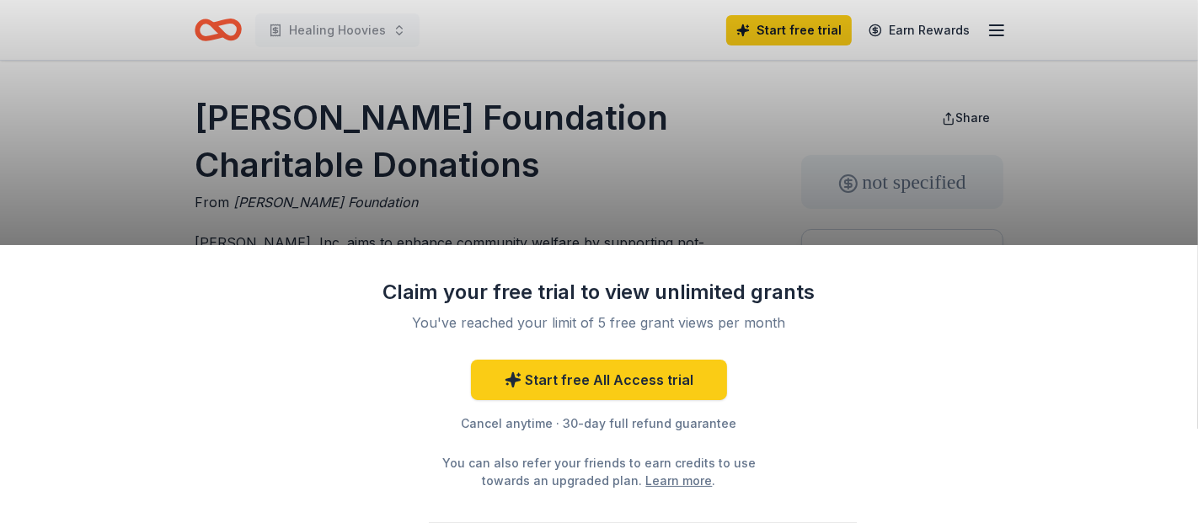
click at [275, 147] on div "Claim your free trial to view unlimited grants You've reached your limit of 5 f…" at bounding box center [599, 261] width 1198 height 523
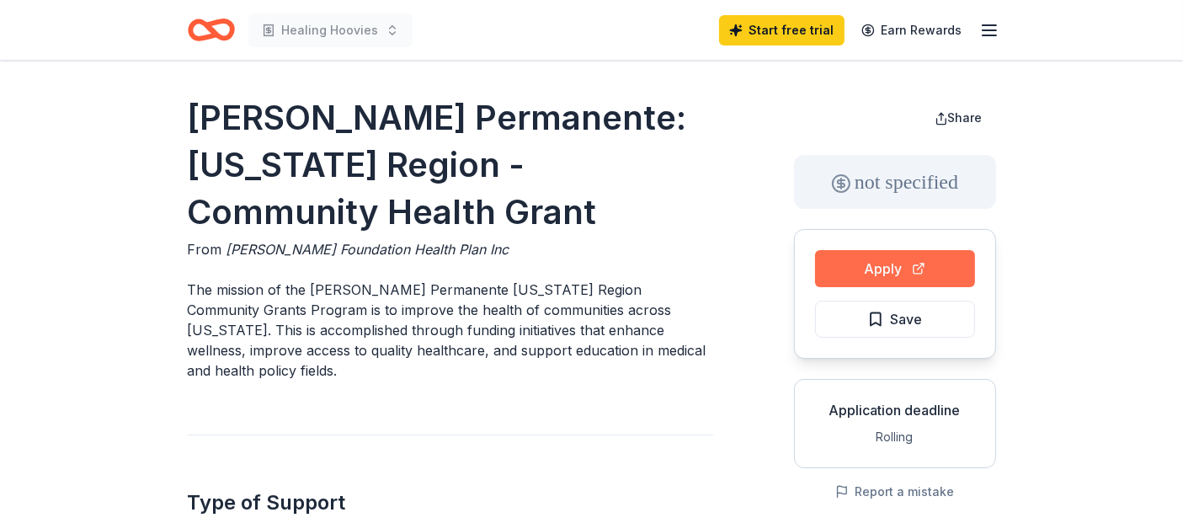
click at [856, 273] on button "Apply" at bounding box center [895, 268] width 160 height 37
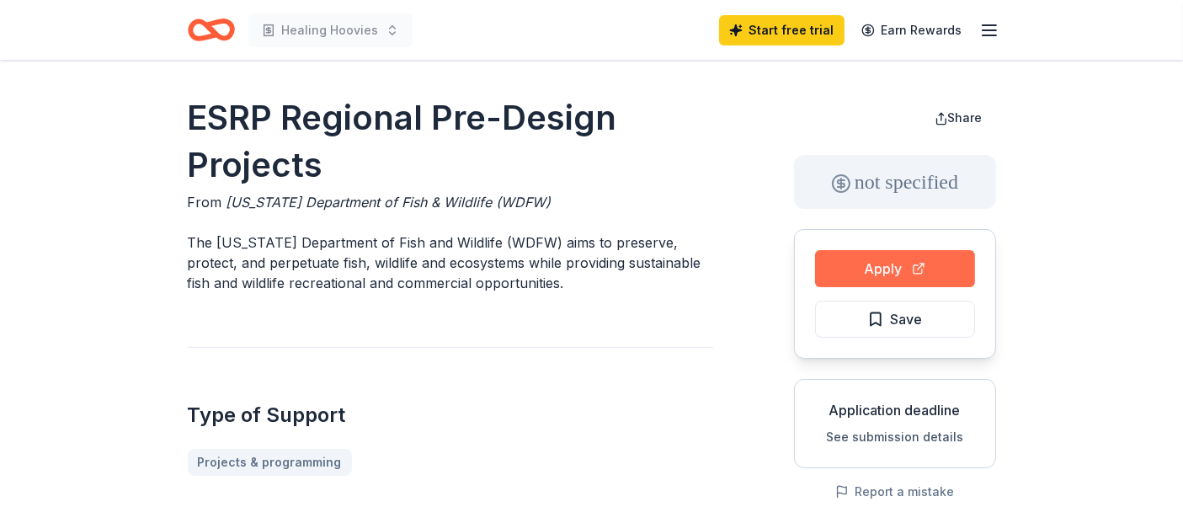
click at [868, 255] on button "Apply" at bounding box center [895, 268] width 160 height 37
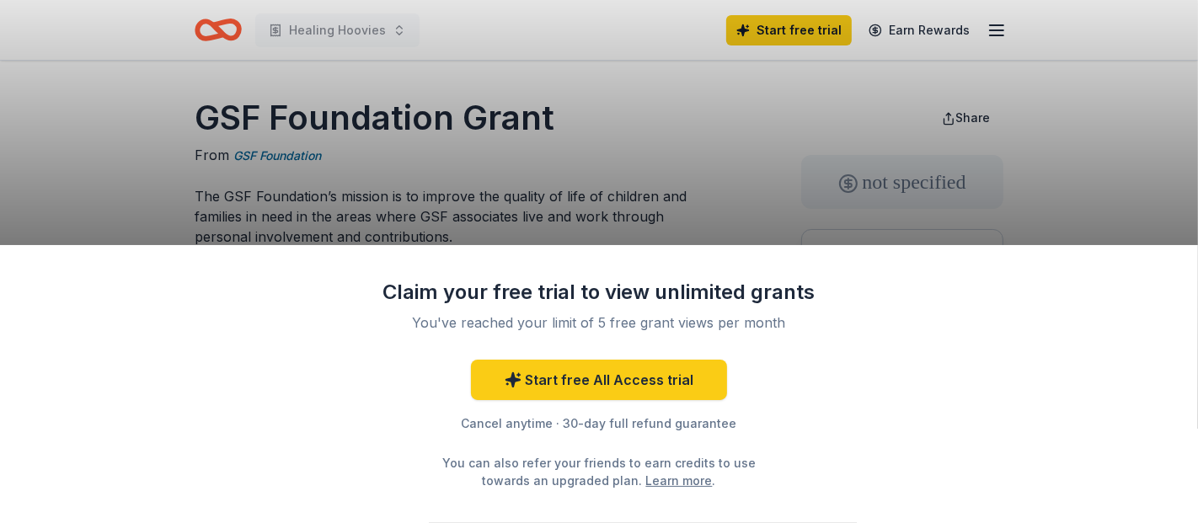
click at [550, 116] on div "Claim your free trial to view unlimited grants You've reached your limit of 5 f…" at bounding box center [599, 261] width 1198 height 523
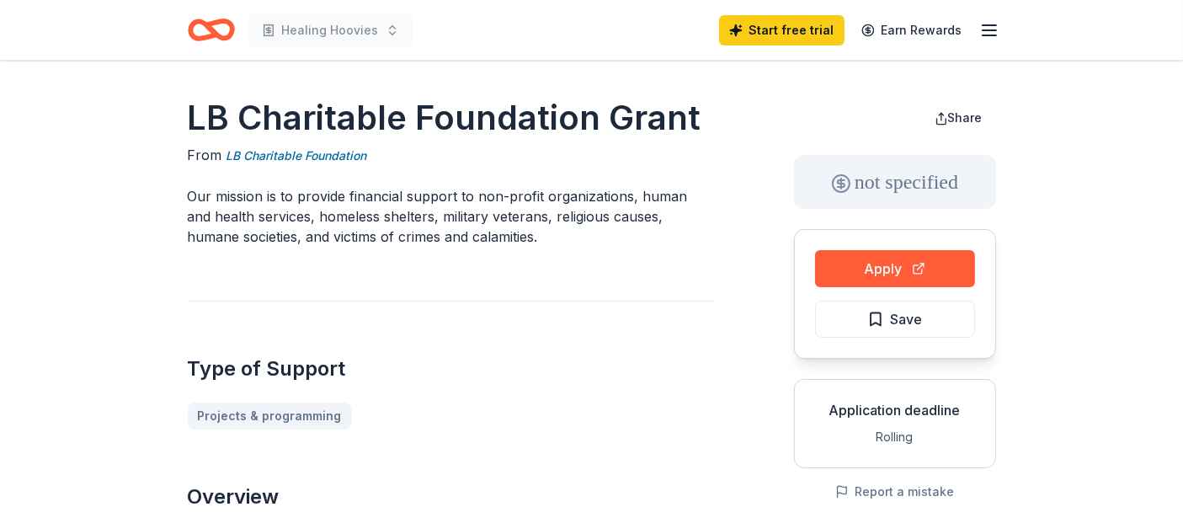
click at [557, 96] on h1 "LB Charitable Foundation Grant" at bounding box center [451, 117] width 526 height 47
click at [845, 278] on button "Apply" at bounding box center [895, 268] width 160 height 37
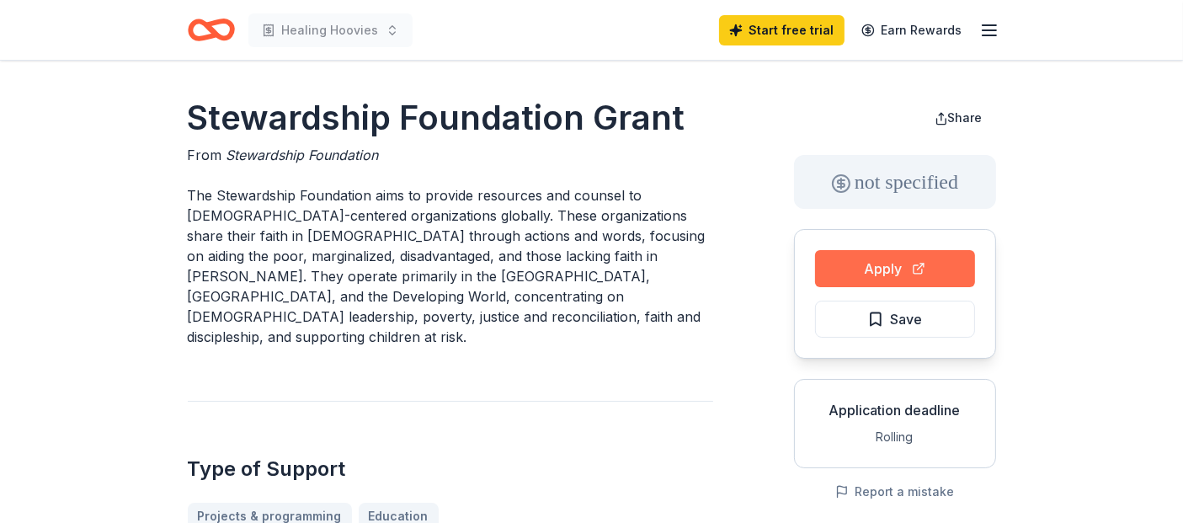
click at [866, 271] on button "Apply" at bounding box center [895, 268] width 160 height 37
